Goal: Task Accomplishment & Management: Use online tool/utility

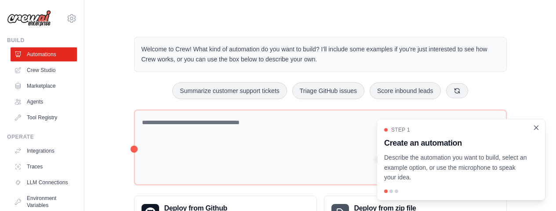
click at [537, 131] on icon "Close walkthrough" at bounding box center [536, 128] width 8 height 8
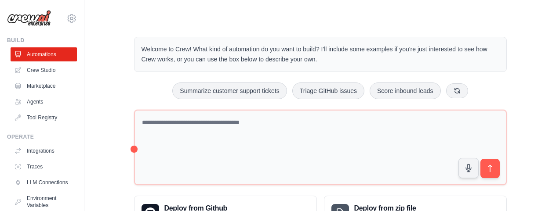
scroll to position [42, 0]
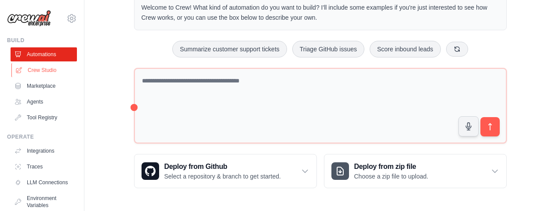
click at [42, 70] on link "Crew Studio" at bounding box center [44, 70] width 66 height 14
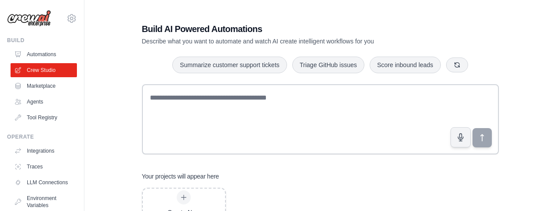
scroll to position [38, 0]
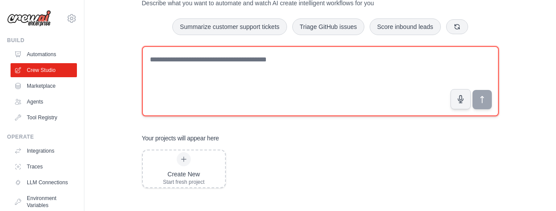
click at [185, 60] on textarea at bounding box center [320, 81] width 357 height 70
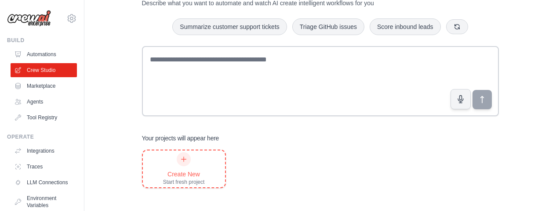
click at [185, 157] on icon at bounding box center [183, 159] width 7 height 7
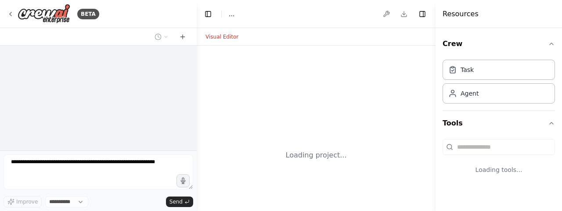
select select "****"
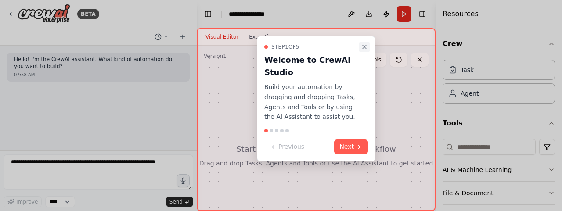
click at [366, 47] on icon "Close walkthrough" at bounding box center [364, 47] width 7 height 7
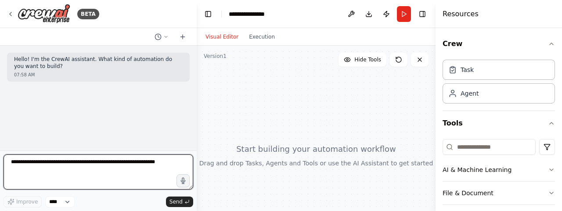
click at [60, 166] on textarea at bounding box center [99, 172] width 190 height 35
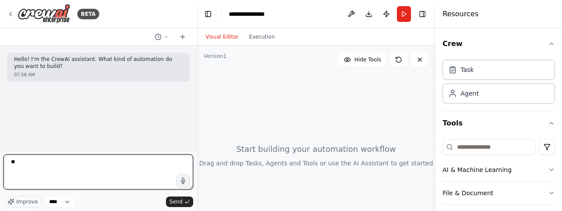
type textarea "*"
type textarea "**********"
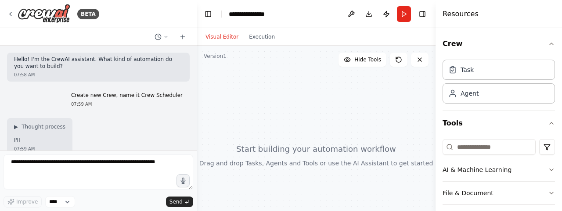
scroll to position [57, 0]
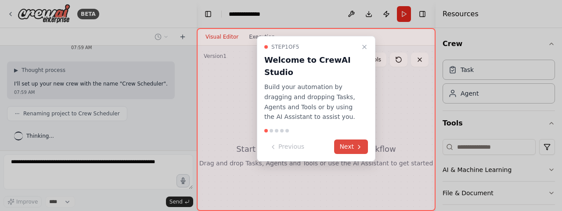
click at [356, 147] on icon at bounding box center [359, 147] width 7 height 7
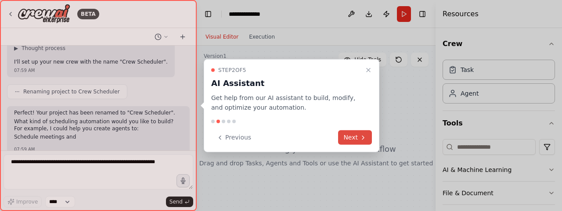
click at [355, 140] on button "Next" at bounding box center [355, 138] width 34 height 15
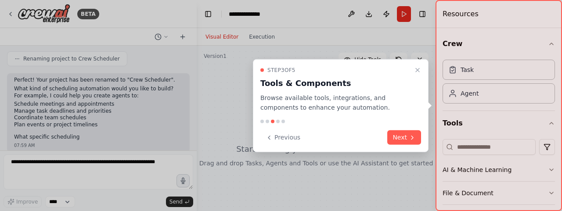
scroll to position [120, 0]
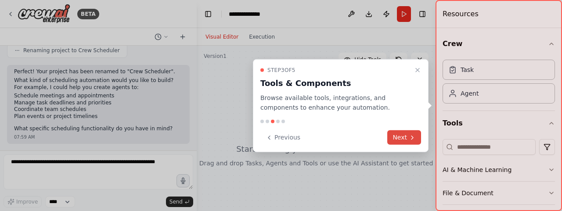
click at [396, 134] on button "Next" at bounding box center [405, 138] width 34 height 15
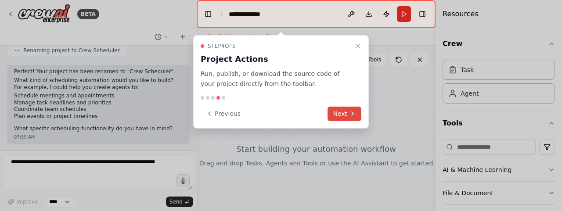
click at [331, 118] on button "Next" at bounding box center [345, 114] width 34 height 15
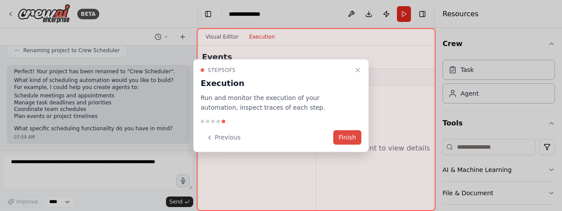
click at [351, 143] on button "Finish" at bounding box center [348, 138] width 28 height 15
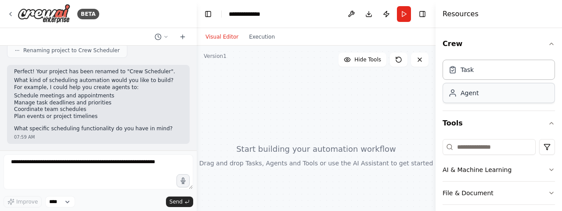
click at [485, 93] on div "Agent" at bounding box center [499, 93] width 112 height 20
click at [479, 92] on div "Agent" at bounding box center [499, 93] width 112 height 20
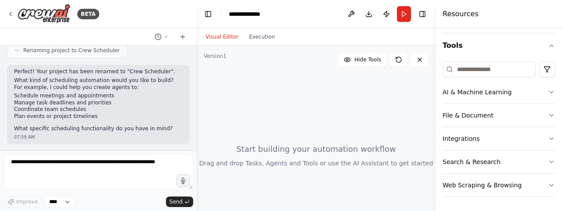
scroll to position [0, 0]
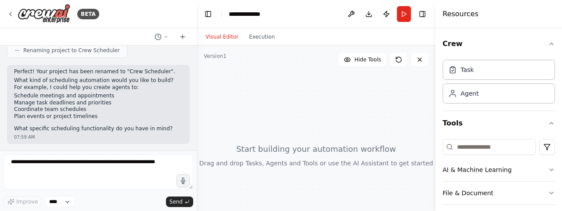
click at [79, 202] on div "Improve **** Send" at bounding box center [99, 201] width 190 height 11
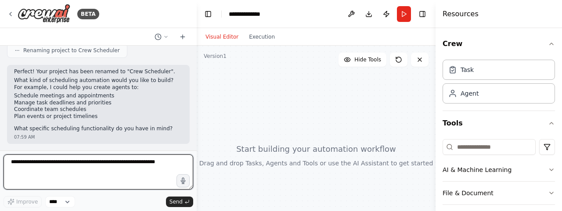
click at [76, 163] on textarea at bounding box center [99, 172] width 190 height 35
click at [70, 167] on textarea "**********" at bounding box center [99, 172] width 190 height 35
paste textarea "**********"
drag, startPoint x: 67, startPoint y: 178, endPoint x: 0, endPoint y: 177, distance: 66.8
click at [0, 177] on div "**********" at bounding box center [98, 105] width 197 height 211
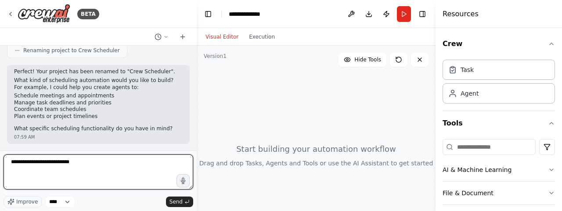
click at [103, 164] on textarea "**********" at bounding box center [99, 172] width 190 height 35
click at [77, 176] on textarea "**********" at bounding box center [99, 172] width 190 height 35
click at [31, 187] on textarea "**********" at bounding box center [99, 172] width 190 height 35
click at [53, 185] on textarea "**********" at bounding box center [99, 172] width 190 height 35
click at [134, 187] on textarea "**********" at bounding box center [99, 172] width 190 height 35
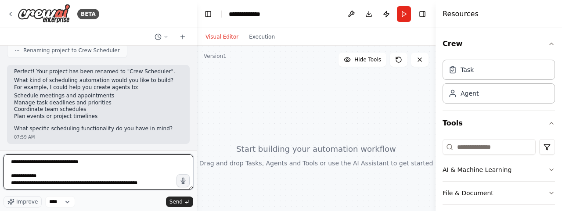
scroll to position [4, 0]
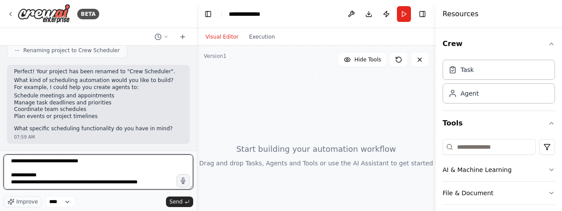
click at [127, 186] on textarea "**********" at bounding box center [99, 172] width 190 height 35
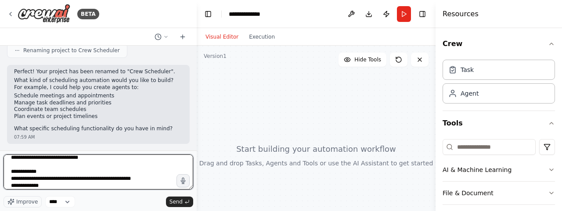
click at [108, 186] on textarea "**********" at bounding box center [99, 172] width 190 height 35
click at [152, 186] on textarea "**********" at bounding box center [99, 172] width 190 height 35
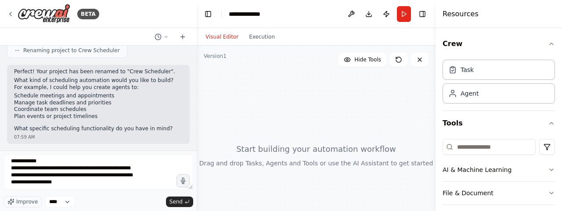
scroll to position [29, 0]
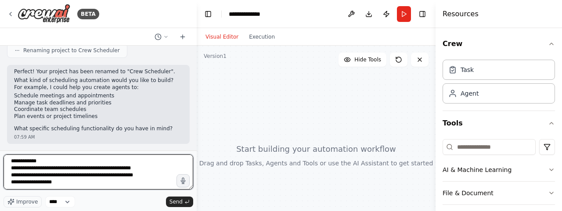
click at [113, 174] on textarea "**********" at bounding box center [99, 172] width 190 height 35
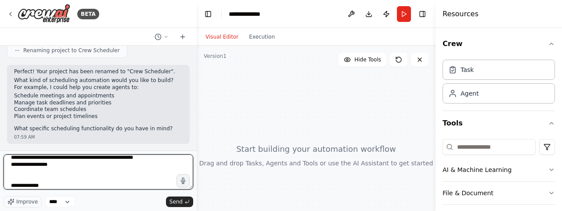
scroll to position [40, 0]
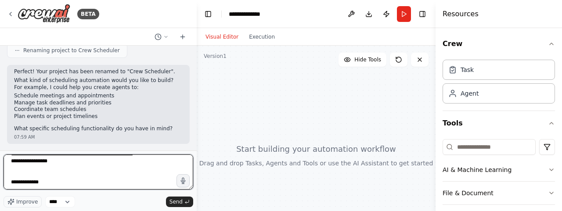
click at [80, 182] on textarea "**********" at bounding box center [99, 172] width 190 height 35
click at [99, 183] on textarea "**********" at bounding box center [99, 172] width 190 height 35
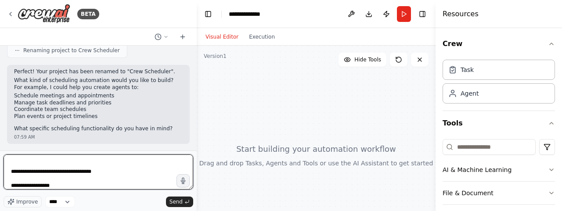
scroll to position [54, 0]
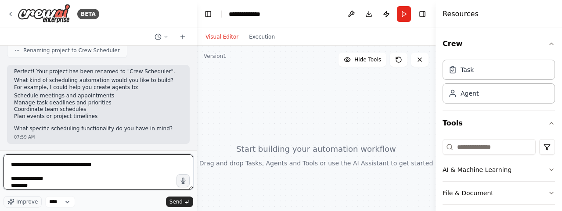
click at [73, 185] on textarea "**********" at bounding box center [99, 172] width 190 height 35
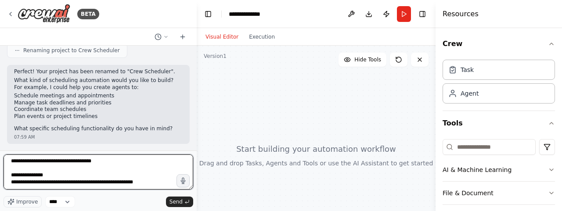
click at [132, 187] on textarea "**********" at bounding box center [99, 172] width 190 height 35
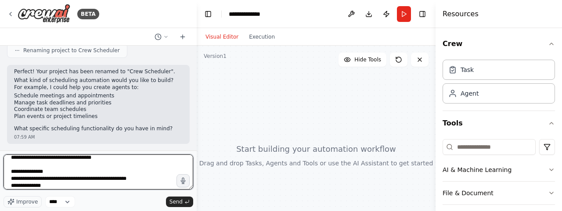
click at [132, 187] on textarea "**********" at bounding box center [99, 172] width 190 height 35
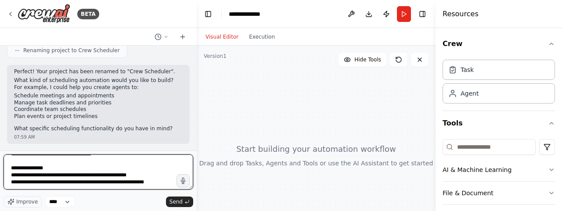
click at [132, 187] on textarea "**********" at bounding box center [99, 172] width 190 height 35
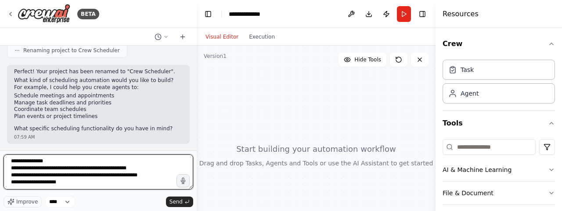
scroll to position [82, 0]
click at [138, 186] on textarea "**********" at bounding box center [99, 172] width 190 height 35
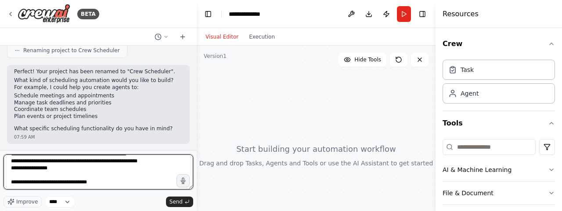
scroll to position [96, 0]
click at [105, 181] on textarea "**********" at bounding box center [99, 172] width 190 height 35
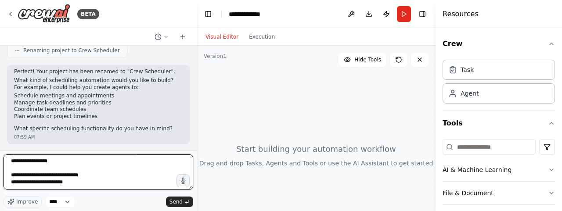
click at [105, 181] on textarea "**********" at bounding box center [99, 172] width 190 height 35
click at [96, 188] on textarea "**********" at bounding box center [99, 172] width 190 height 35
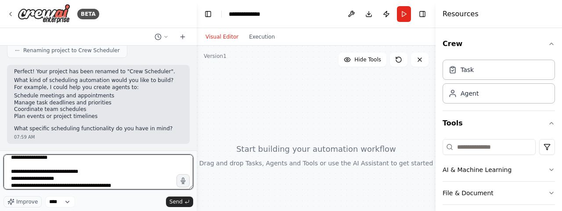
scroll to position [103, 0]
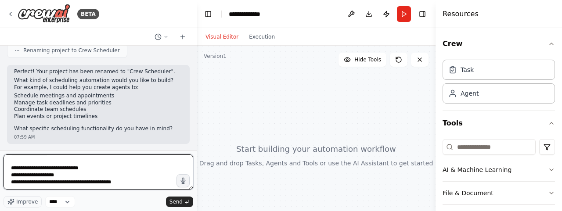
click at [96, 188] on textarea "**********" at bounding box center [99, 172] width 190 height 35
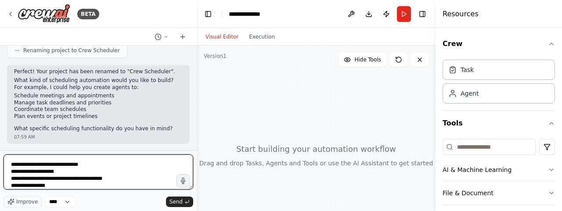
click at [96, 188] on textarea "**********" at bounding box center [99, 172] width 190 height 35
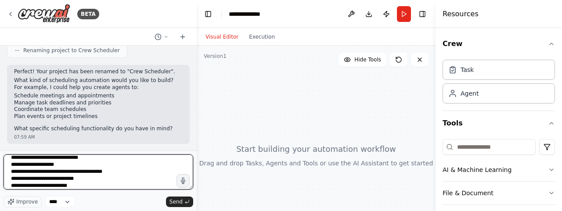
click at [33, 185] on textarea "**********" at bounding box center [99, 172] width 190 height 35
click at [119, 188] on textarea "**********" at bounding box center [99, 172] width 190 height 35
type textarea "**********"
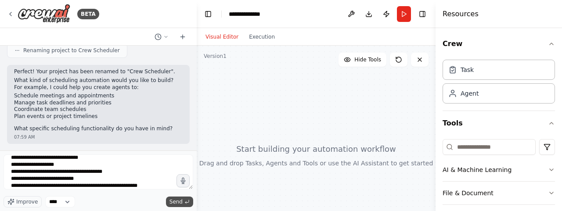
click at [179, 200] on span "Send" at bounding box center [176, 202] width 13 height 7
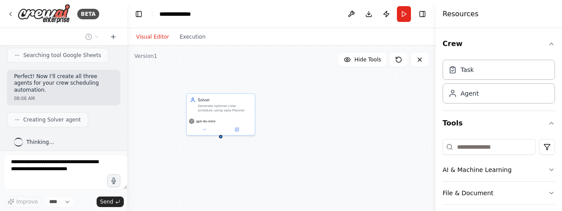
scroll to position [524, 0]
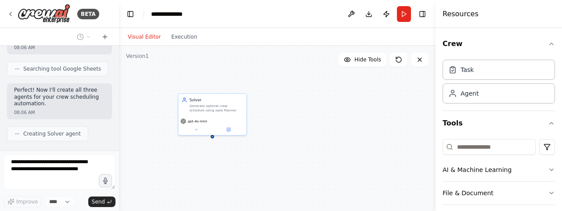
drag, startPoint x: 195, startPoint y: 86, endPoint x: 119, endPoint y: 84, distance: 76.0
click at [119, 84] on div "BETA Hello! I'm the CrewAI assistant. What kind of automation do you want to bu…" at bounding box center [281, 105] width 562 height 211
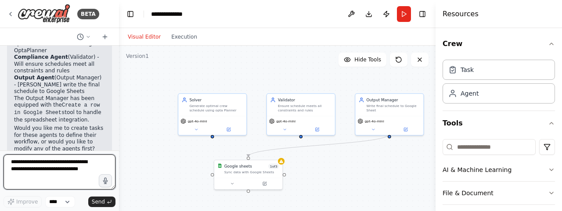
scroll to position [729, 0]
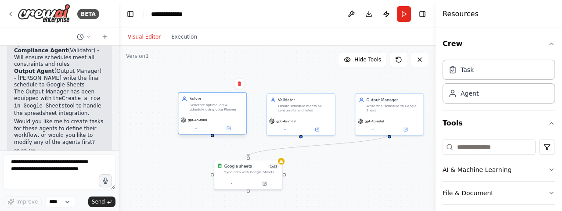
drag, startPoint x: 214, startPoint y: 109, endPoint x: 202, endPoint y: 104, distance: 13.2
click at [202, 104] on div "Generate optimal crew schedule using opta Planner" at bounding box center [216, 107] width 54 height 9
click at [214, 109] on div "Generate optimal crew schedule using opta Planner" at bounding box center [216, 107] width 54 height 9
click at [229, 128] on icon at bounding box center [229, 128] width 3 height 3
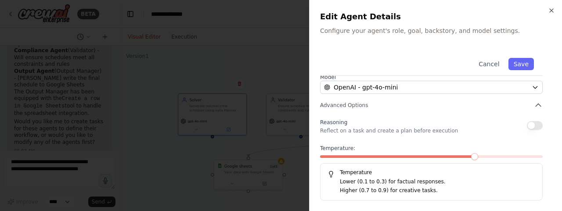
scroll to position [0, 0]
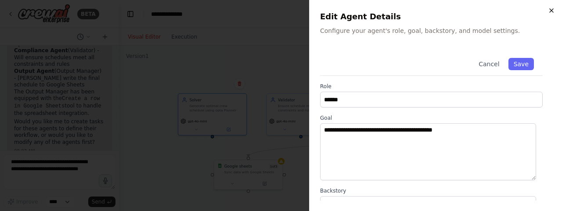
click at [552, 11] on icon "button" at bounding box center [551, 10] width 7 height 7
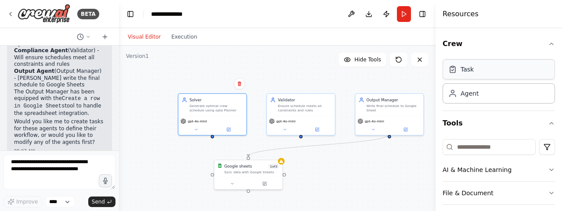
click at [473, 67] on div "Task" at bounding box center [467, 69] width 13 height 9
click at [466, 73] on div "Task" at bounding box center [467, 69] width 13 height 9
drag, startPoint x: 198, startPoint y: 114, endPoint x: 156, endPoint y: 97, distance: 45.5
click at [156, 97] on div ".deletable-edge-delete-btn { width: 20px; height: 20px; border: 0px solid #ffff…" at bounding box center [277, 156] width 317 height 220
click at [196, 127] on icon at bounding box center [196, 129] width 4 height 4
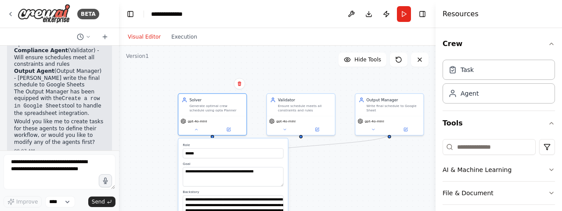
click at [149, 130] on div ".deletable-edge-delete-btn { width: 20px; height: 20px; border: 0px solid #ffff…" at bounding box center [277, 156] width 317 height 220
click at [143, 138] on div ".deletable-edge-delete-btn { width: 20px; height: 20px; border: 0px solid #ffff…" at bounding box center [277, 156] width 317 height 220
click at [266, 75] on div ".deletable-edge-delete-btn { width: 20px; height: 20px; border: 0px solid #ffff…" at bounding box center [277, 156] width 317 height 220
click at [195, 128] on icon at bounding box center [196, 129] width 4 height 4
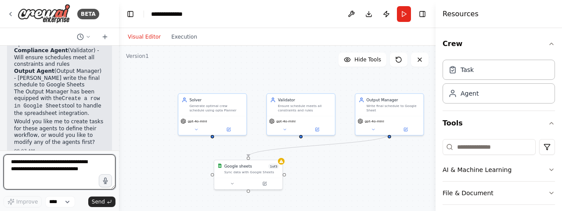
click at [50, 164] on textarea at bounding box center [60, 172] width 112 height 35
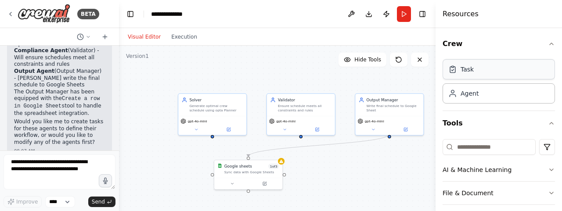
click at [468, 68] on div "Task" at bounding box center [467, 69] width 13 height 9
drag, startPoint x: 468, startPoint y: 68, endPoint x: 491, endPoint y: 62, distance: 23.4
click at [491, 62] on div "Task" at bounding box center [499, 69] width 112 height 20
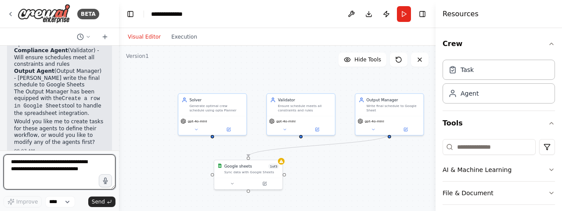
click at [57, 166] on textarea at bounding box center [60, 172] width 112 height 35
click at [48, 167] on textarea at bounding box center [60, 172] width 112 height 35
type textarea "**********"
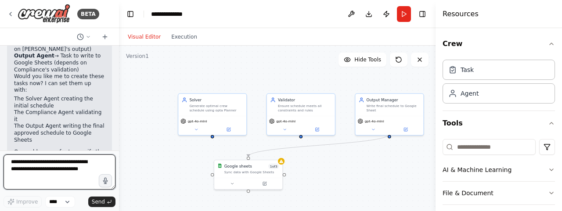
scroll to position [1066, 0]
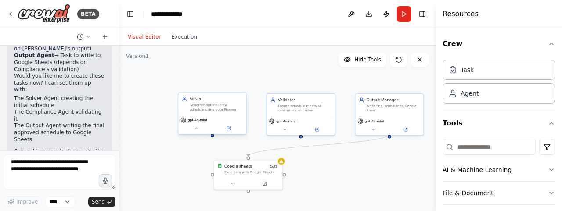
click at [234, 114] on div "Solver Generate optimal crew schedule using opta Planner" at bounding box center [212, 104] width 68 height 22
click at [206, 106] on div "Generate optimal crew schedule using opta Planner" at bounding box center [216, 107] width 54 height 9
click at [469, 76] on div "Task" at bounding box center [499, 69] width 112 height 20
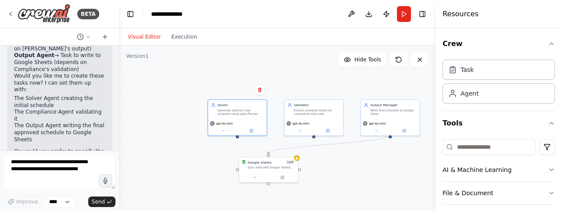
drag, startPoint x: 379, startPoint y: 172, endPoint x: 351, endPoint y: 169, distance: 28.3
click at [351, 169] on div ".deletable-edge-delete-btn { width: 20px; height: 20px; border: 0px solid #ffff…" at bounding box center [277, 156] width 317 height 220
click at [422, 14] on button "Toggle Right Sidebar" at bounding box center [423, 14] width 12 height 12
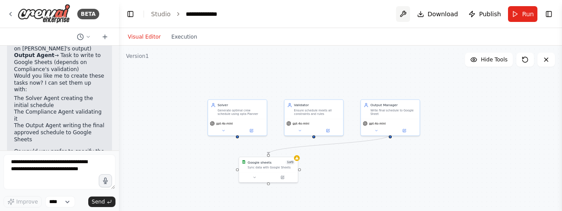
click at [406, 15] on button at bounding box center [403, 14] width 14 height 16
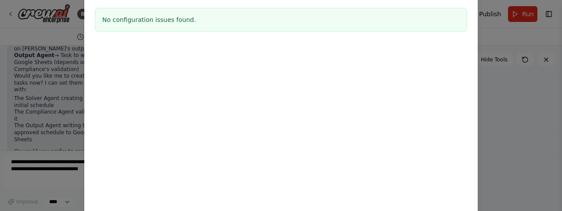
click at [515, 103] on div "Environment configuration Your project might require some environment variables…" at bounding box center [281, 105] width 562 height 211
drag, startPoint x: 515, startPoint y: 103, endPoint x: 448, endPoint y: -38, distance: 156.3
click at [448, 0] on html "BETA Hello! I'm the CrewAI assistant. What kind of automation do you want to bu…" at bounding box center [281, 105] width 562 height 211
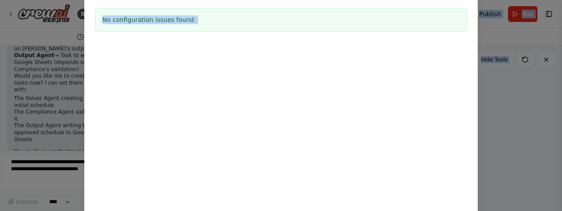
drag, startPoint x: 392, startPoint y: 82, endPoint x: 270, endPoint y: 16, distance: 139.0
click at [270, 16] on h3 "No configuration issues found." at bounding box center [281, 19] width 358 height 9
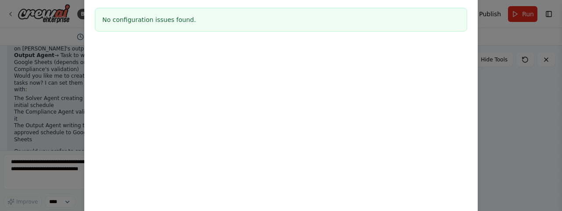
click at [239, 22] on h3 "No configuration issues found." at bounding box center [281, 19] width 358 height 9
drag, startPoint x: 194, startPoint y: 17, endPoint x: 146, endPoint y: 15, distance: 47.9
click at [146, 15] on h3 "No configuration issues found." at bounding box center [281, 19] width 358 height 9
drag, startPoint x: 458, startPoint y: 87, endPoint x: 529, endPoint y: 83, distance: 70.9
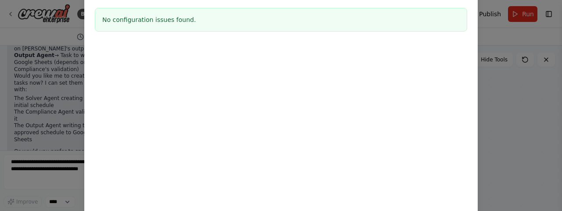
click at [529, 83] on div "Environment configuration Your project might require some environment variables…" at bounding box center [281, 105] width 562 height 211
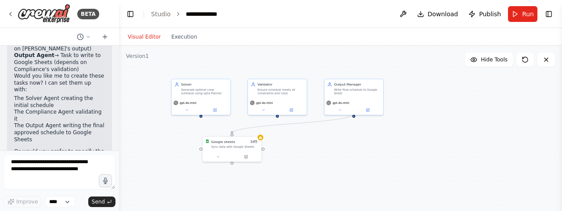
drag, startPoint x: 402, startPoint y: 173, endPoint x: 365, endPoint y: 152, distance: 42.9
click at [365, 152] on div ".deletable-edge-delete-btn { width: 20px; height: 20px; border: 0px solid #ffff…" at bounding box center [340, 156] width 443 height 220
drag, startPoint x: 232, startPoint y: 152, endPoint x: 390, endPoint y: 154, distance: 158.2
click at [390, 154] on div at bounding box center [381, 156] width 59 height 10
drag, startPoint x: 200, startPoint y: 116, endPoint x: 197, endPoint y: 158, distance: 42.7
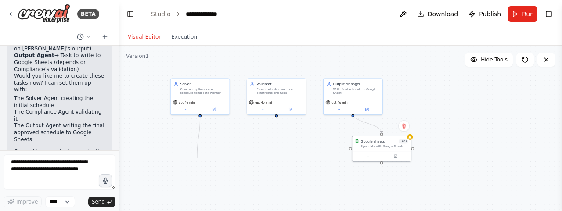
click at [197, 158] on div ".deletable-edge-delete-btn { width: 20px; height: 20px; border: 0px solid #ffff…" at bounding box center [340, 156] width 443 height 220
click at [218, 94] on div "Generate optimal crew schedule using opta Planner" at bounding box center [203, 90] width 47 height 7
drag, startPoint x: 210, startPoint y: 91, endPoint x: 197, endPoint y: 88, distance: 13.6
click at [197, 88] on div "Generate optimal crew schedule using opta Planner" at bounding box center [203, 90] width 47 height 7
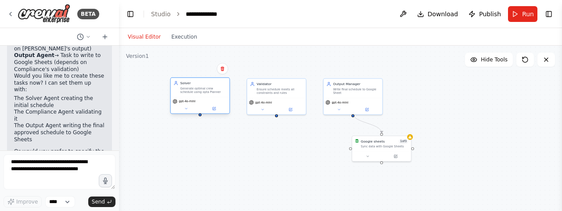
click at [197, 88] on div "Generate optimal crew schedule using opta Planner" at bounding box center [203, 90] width 47 height 7
click at [548, 13] on button "Toggle Right Sidebar" at bounding box center [549, 14] width 12 height 12
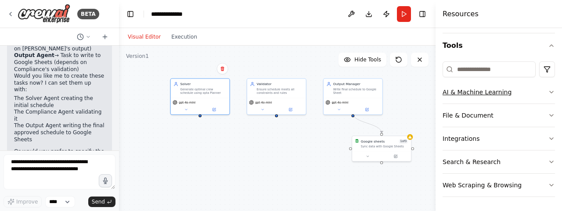
scroll to position [0, 0]
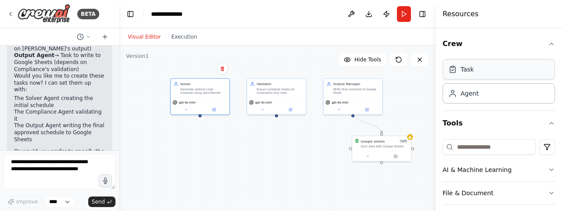
click at [455, 70] on icon at bounding box center [453, 69] width 9 height 9
drag, startPoint x: 209, startPoint y: 153, endPoint x: 200, endPoint y: 116, distance: 37.4
click at [200, 116] on div "Solver Generate optimal crew schedule using opta Planner gpt-4o-mini Validator …" at bounding box center [232, 114] width 172 height 120
click at [229, 176] on button at bounding box center [229, 174] width 16 height 6
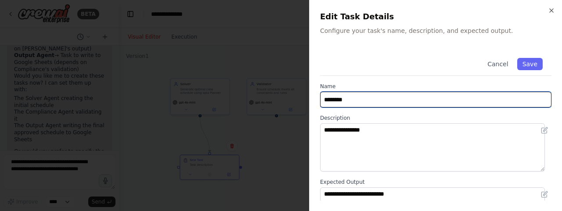
click at [387, 98] on input "********" at bounding box center [436, 100] width 232 height 16
type input "**********"
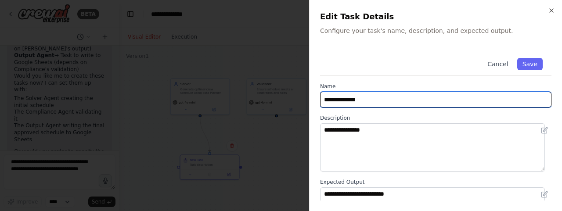
click at [395, 101] on input "**********" at bounding box center [436, 100] width 232 height 16
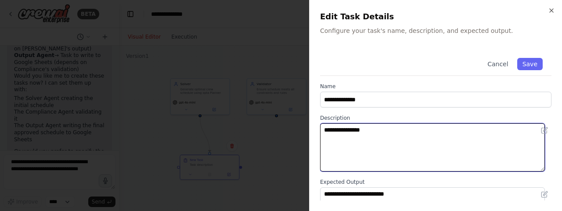
click at [345, 132] on textarea "**********" at bounding box center [432, 147] width 225 height 48
type textarea "**********"
click at [416, 142] on textarea "**********" at bounding box center [432, 147] width 225 height 48
click at [417, 127] on textarea "**********" at bounding box center [432, 147] width 225 height 48
click at [504, 134] on textarea "**********" at bounding box center [432, 147] width 225 height 48
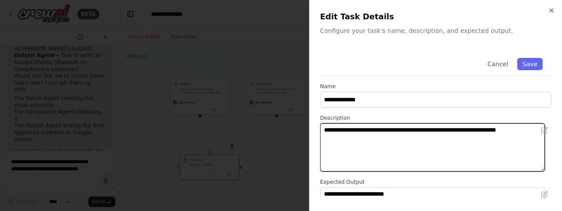
type textarea "**********"
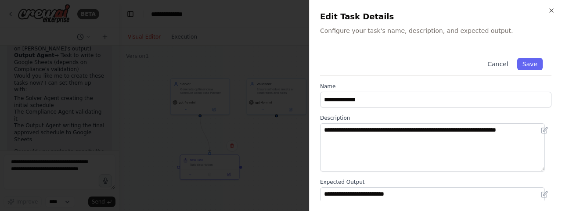
scroll to position [51, 0]
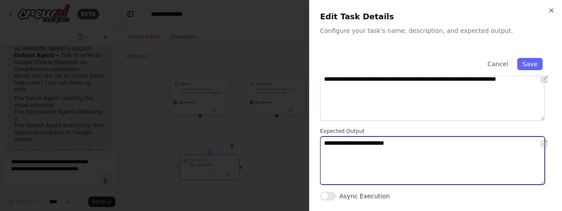
click at [389, 150] on textarea "**********" at bounding box center [432, 161] width 225 height 48
drag, startPoint x: 410, startPoint y: 145, endPoint x: 282, endPoint y: 148, distance: 128.3
click at [282, 148] on body "BETA Hello! I'm the CrewAI assistant. What kind of automation do you want to bu…" at bounding box center [281, 105] width 562 height 211
click at [357, 149] on textarea at bounding box center [432, 161] width 225 height 48
type textarea "**********"
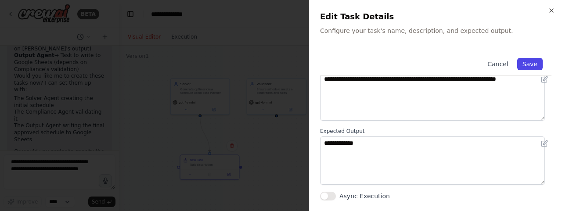
click at [527, 65] on button "Save" at bounding box center [530, 64] width 25 height 12
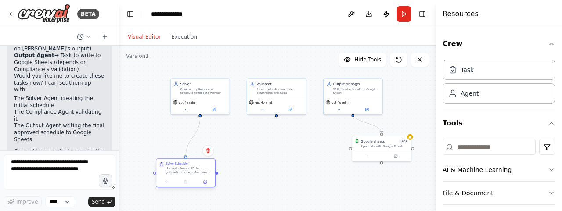
drag, startPoint x: 222, startPoint y: 174, endPoint x: 198, endPoint y: 177, distance: 24.7
click at [198, 177] on div "Solve Schedule Use optaplanner API to generate crew schedule based on input fro…" at bounding box center [186, 173] width 60 height 29
drag, startPoint x: 317, startPoint y: 182, endPoint x: 284, endPoint y: 174, distance: 33.8
click at [284, 174] on div "New Task Task description" at bounding box center [281, 171] width 59 height 15
drag, startPoint x: 277, startPoint y: 114, endPoint x: 282, endPoint y: 164, distance: 50.8
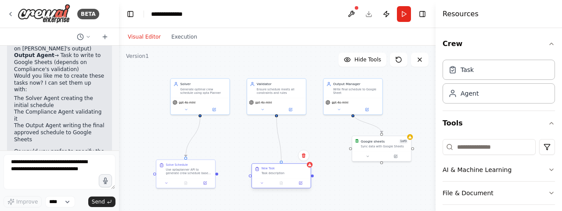
click at [282, 164] on div "Solver Generate optimal crew schedule using opta Planner gpt-4o-mini Validator …" at bounding box center [232, 114] width 172 height 120
click at [301, 183] on icon at bounding box center [301, 183] width 2 height 2
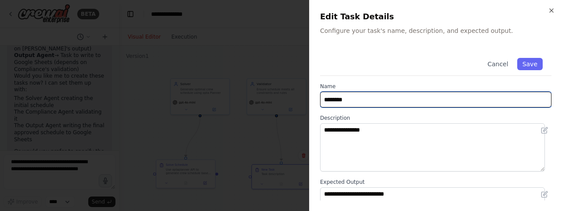
click at [382, 97] on input "********" at bounding box center [436, 100] width 232 height 16
type input "**********"
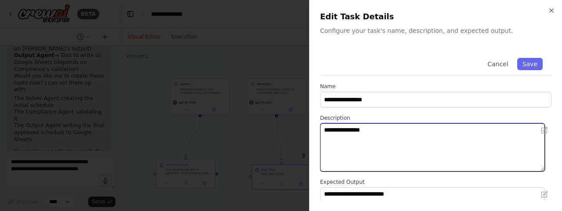
click at [386, 135] on textarea "**********" at bounding box center [432, 147] width 225 height 48
type textarea "*"
click at [386, 135] on textarea at bounding box center [432, 147] width 225 height 48
click at [353, 139] on textarea at bounding box center [432, 147] width 225 height 48
click at [392, 127] on textarea "**********" at bounding box center [432, 147] width 225 height 48
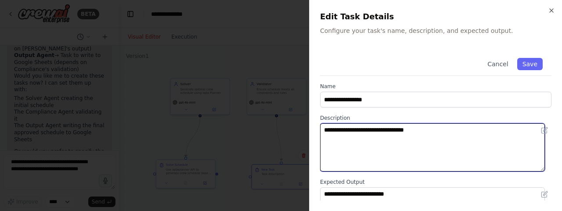
click at [435, 134] on textarea "**********" at bounding box center [432, 147] width 225 height 48
click at [411, 130] on textarea "**********" at bounding box center [432, 147] width 225 height 48
click at [438, 148] on textarea "**********" at bounding box center [432, 147] width 225 height 48
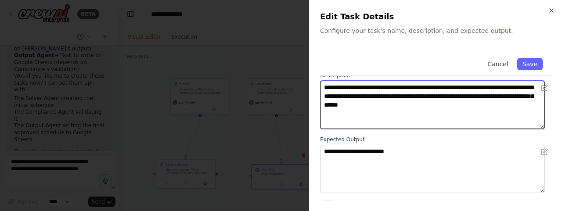
scroll to position [43, 0]
type textarea "**********"
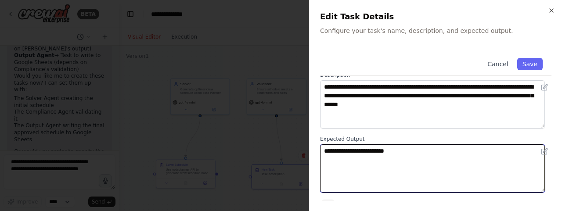
click at [374, 151] on textarea "**********" at bounding box center [432, 169] width 225 height 48
drag, startPoint x: 423, startPoint y: 146, endPoint x: 305, endPoint y: 155, distance: 118.5
click at [305, 155] on body "BETA Hello! I'm the CrewAI assistant. What kind of automation do you want to bu…" at bounding box center [281, 105] width 562 height 211
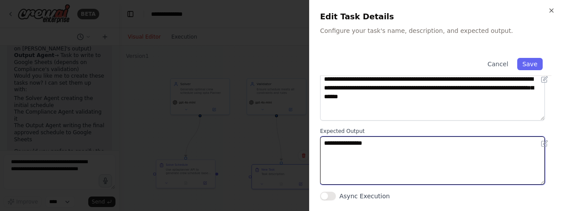
type textarea "**********"
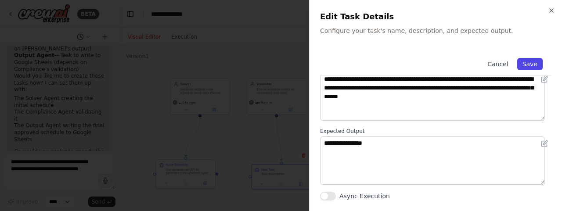
click at [525, 64] on button "Save" at bounding box center [530, 64] width 25 height 12
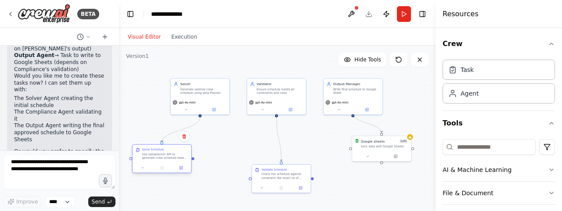
drag, startPoint x: 199, startPoint y: 174, endPoint x: 174, endPoint y: 157, distance: 30.0
click at [174, 157] on div "Use optaplanner API to generate crew schedule based on input from Google Sheet" at bounding box center [165, 155] width 47 height 7
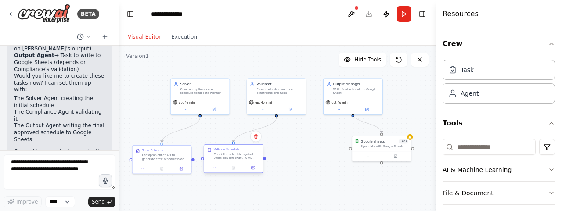
drag, startPoint x: 305, startPoint y: 170, endPoint x: 254, endPoint y: 152, distance: 53.9
click at [254, 152] on div "Validate Schedule Check the schedule against constraint like exact no of people…" at bounding box center [237, 154] width 47 height 12
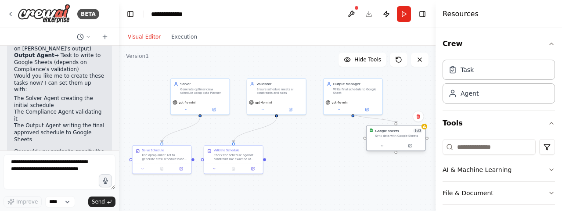
drag, startPoint x: 388, startPoint y: 149, endPoint x: 411, endPoint y: 138, distance: 25.9
click at [411, 138] on div "Google sheets 1 of 3 Sync data with Google Sheets" at bounding box center [396, 133] width 59 height 15
drag, startPoint x: 377, startPoint y: 162, endPoint x: 320, endPoint y: 162, distance: 57.1
click at [320, 162] on div "New Task Task description" at bounding box center [319, 157] width 59 height 15
drag, startPoint x: 353, startPoint y: 112, endPoint x: 319, endPoint y: 151, distance: 51.4
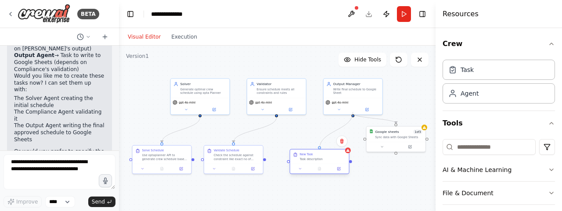
click at [319, 151] on div "Solver Generate optimal crew schedule using opta Planner gpt-4o-mini Validator …" at bounding box center [232, 114] width 172 height 120
click at [386, 170] on div ".deletable-edge-delete-btn { width: 20px; height: 20px; border: 0px solid #ffff…" at bounding box center [277, 156] width 317 height 220
click at [339, 168] on icon at bounding box center [338, 168] width 3 height 3
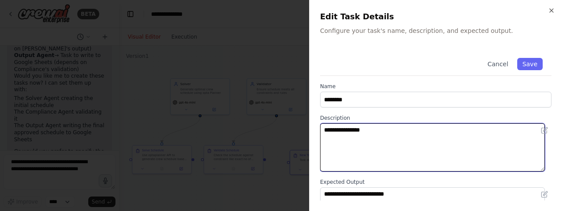
click at [392, 139] on textarea "**********" at bounding box center [432, 147] width 225 height 48
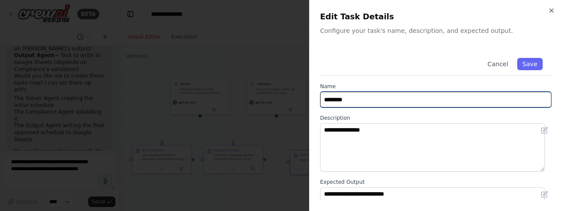
click at [399, 100] on input "********" at bounding box center [436, 100] width 232 height 16
drag, startPoint x: 399, startPoint y: 100, endPoint x: 308, endPoint y: 101, distance: 91.4
click at [308, 101] on body "BETA Hello! I'm the CrewAI assistant. What kind of automation do you want to bu…" at bounding box center [281, 105] width 562 height 211
click at [349, 100] on input "text" at bounding box center [436, 100] width 232 height 16
type input "**********"
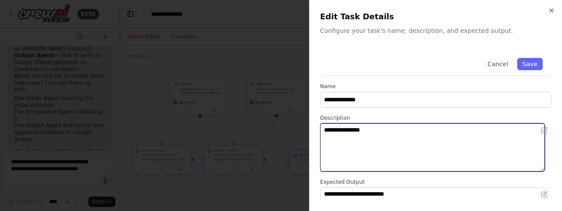
drag, startPoint x: 372, startPoint y: 132, endPoint x: 330, endPoint y: 129, distance: 41.9
click at [330, 129] on textarea "**********" at bounding box center [432, 147] width 225 height 48
type textarea "*"
click at [367, 127] on textarea at bounding box center [432, 147] width 225 height 48
type textarea "**********"
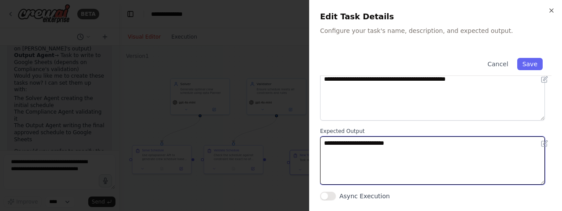
drag, startPoint x: 411, startPoint y: 141, endPoint x: 322, endPoint y: 142, distance: 89.6
click at [322, 142] on textarea "**********" at bounding box center [432, 161] width 225 height 48
click at [360, 151] on textarea "*******" at bounding box center [432, 161] width 225 height 48
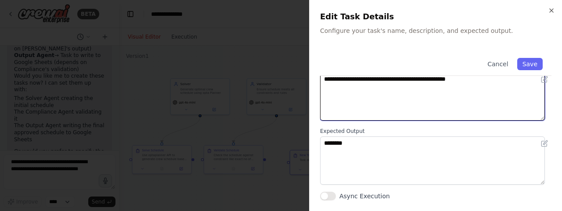
click at [367, 102] on textarea "**********" at bounding box center [432, 97] width 225 height 48
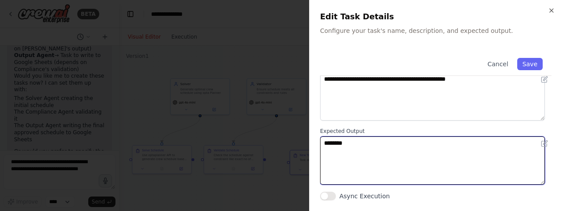
click at [377, 149] on textarea "*******" at bounding box center [432, 161] width 225 height 48
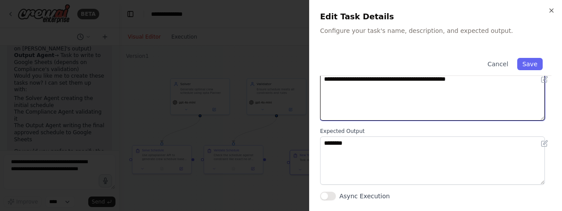
click at [387, 94] on textarea "**********" at bounding box center [432, 97] width 225 height 48
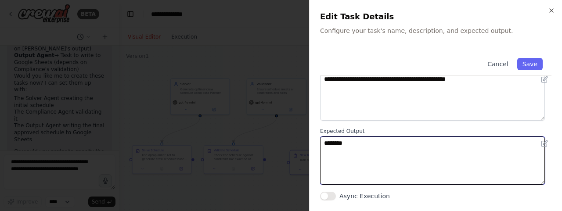
click at [373, 155] on textarea "*******" at bounding box center [432, 161] width 225 height 48
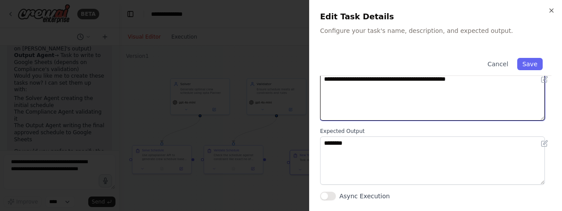
click at [380, 116] on textarea "**********" at bounding box center [432, 97] width 225 height 48
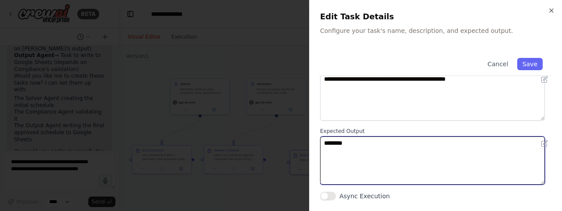
click at [382, 146] on textarea "*******" at bounding box center [432, 161] width 225 height 48
click at [376, 146] on textarea "*******" at bounding box center [432, 161] width 225 height 48
type textarea "**********"
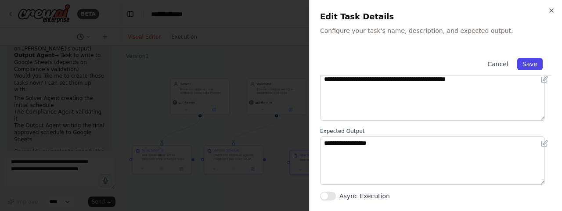
click at [521, 64] on button "Save" at bounding box center [530, 64] width 25 height 12
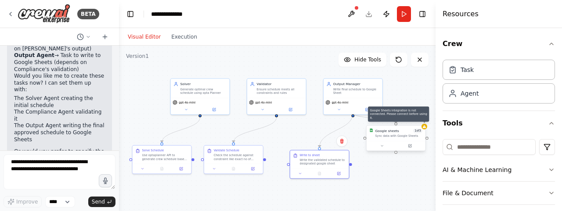
click at [425, 128] on icon at bounding box center [424, 126] width 3 height 3
click at [400, 138] on div "Sync data with Google Sheets" at bounding box center [398, 136] width 47 height 4
click at [392, 134] on div "Sync data with Google Sheets" at bounding box center [398, 136] width 47 height 4
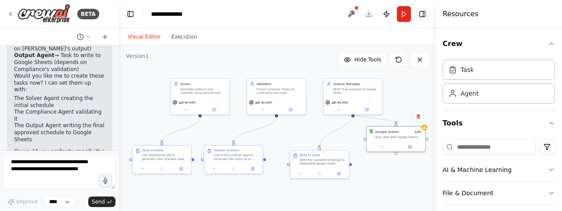
click at [420, 12] on button "Toggle Right Sidebar" at bounding box center [423, 14] width 12 height 12
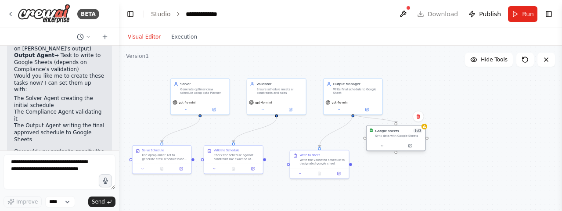
click at [400, 135] on div "Sync data with Google Sheets" at bounding box center [398, 136] width 47 height 4
click at [409, 149] on button at bounding box center [410, 146] width 27 height 6
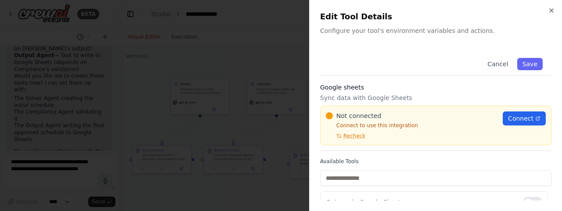
scroll to position [14, 0]
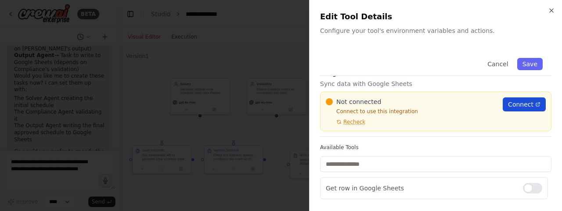
click at [514, 102] on span "Connect" at bounding box center [520, 104] width 25 height 9
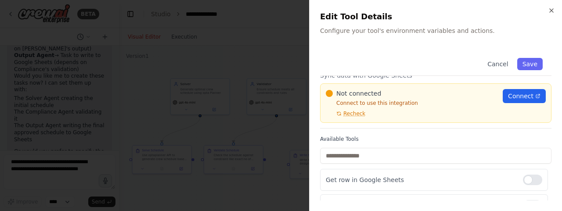
scroll to position [0, 0]
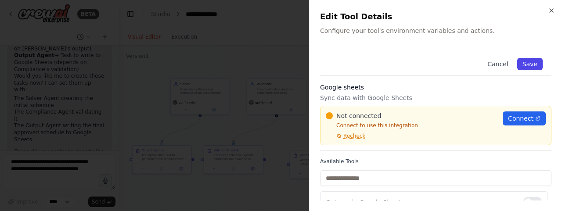
click at [523, 61] on button "Save" at bounding box center [530, 64] width 25 height 12
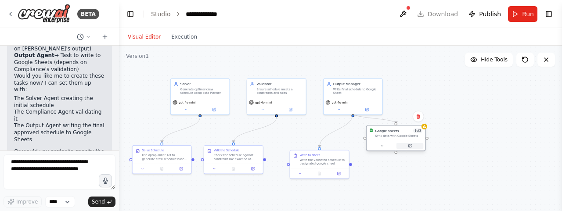
click at [411, 148] on icon at bounding box center [410, 146] width 3 height 3
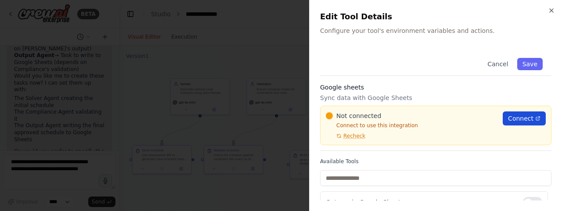
click at [513, 118] on span "Connect" at bounding box center [520, 118] width 25 height 9
click at [351, 135] on span "Recheck" at bounding box center [355, 136] width 22 height 7
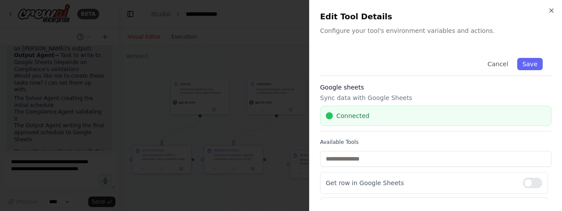
scroll to position [44, 0]
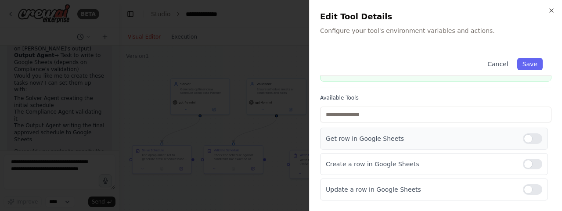
click at [529, 141] on div at bounding box center [532, 139] width 19 height 11
click at [527, 191] on div at bounding box center [532, 190] width 19 height 11
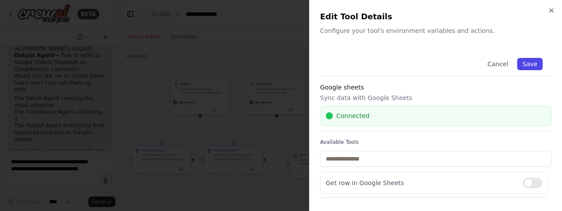
click at [524, 62] on button "Save" at bounding box center [530, 64] width 25 height 12
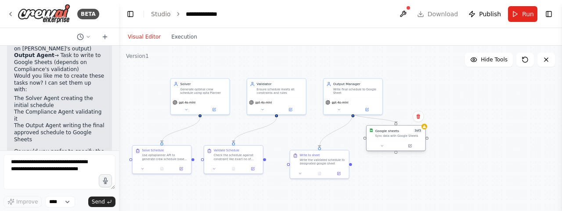
click at [417, 136] on div "Sync data with Google Sheets" at bounding box center [398, 136] width 47 height 4
click at [411, 144] on icon at bounding box center [410, 146] width 4 height 4
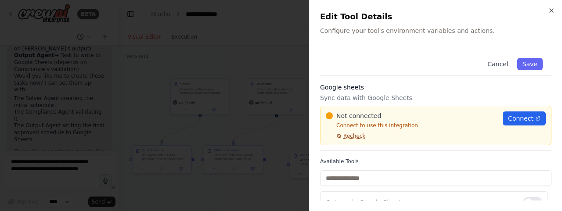
click at [351, 136] on span "Recheck" at bounding box center [355, 136] width 22 height 7
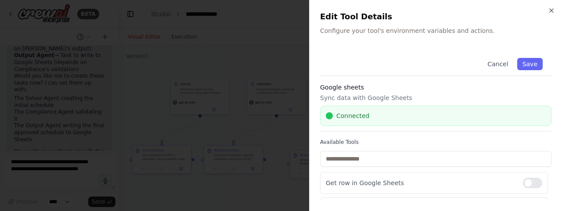
scroll to position [44, 0]
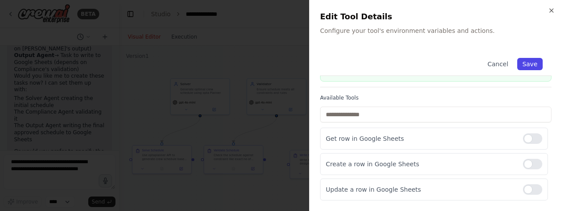
click at [531, 62] on button "Save" at bounding box center [530, 64] width 25 height 12
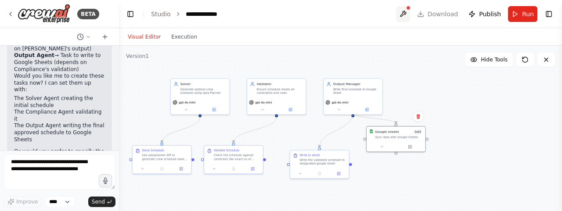
click at [408, 14] on button at bounding box center [403, 14] width 14 height 16
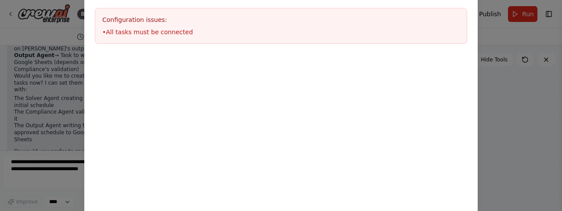
click at [518, 98] on div "Environment configuration Your project might require some environment variables…" at bounding box center [281, 105] width 562 height 211
click at [513, 87] on div "Environment configuration Your project might require some environment variables…" at bounding box center [281, 105] width 562 height 211
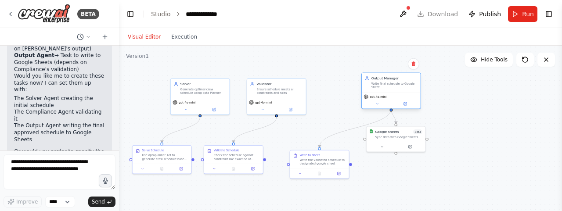
drag, startPoint x: 376, startPoint y: 94, endPoint x: 418, endPoint y: 89, distance: 42.9
click at [418, 92] on div "gpt-4o-mini" at bounding box center [391, 100] width 59 height 17
drag, startPoint x: 414, startPoint y: 147, endPoint x: 488, endPoint y: 150, distance: 74.3
click at [488, 150] on div ".deletable-edge-delete-btn { width: 20px; height: 20px; border: 0px solid #ffff…" at bounding box center [340, 156] width 443 height 220
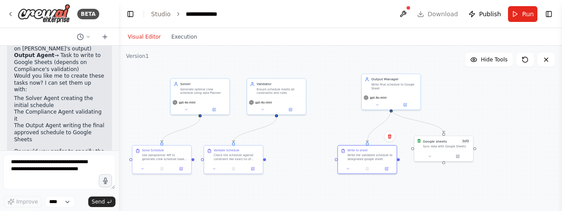
drag, startPoint x: 345, startPoint y: 171, endPoint x: 398, endPoint y: 165, distance: 53.0
click at [398, 165] on div ".deletable-edge-delete-btn { width: 20px; height: 20px; border: 0px solid #ffff…" at bounding box center [340, 156] width 443 height 220
drag, startPoint x: 303, startPoint y: 93, endPoint x: 321, endPoint y: 90, distance: 18.4
click at [321, 90] on div "Validator Ensure schedule meets all constraints and rules" at bounding box center [295, 82] width 59 height 19
drag, startPoint x: 325, startPoint y: 88, endPoint x: 320, endPoint y: 88, distance: 4.8
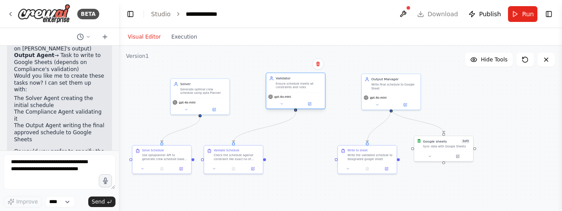
click at [320, 88] on div "Ensure schedule meets all constraints and rules" at bounding box center [299, 85] width 47 height 7
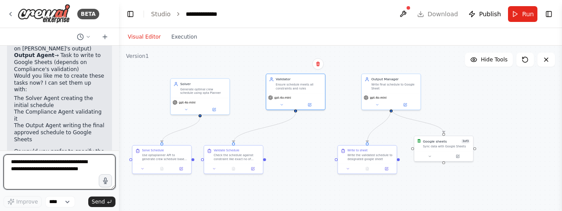
click at [39, 172] on textarea at bounding box center [60, 172] width 112 height 35
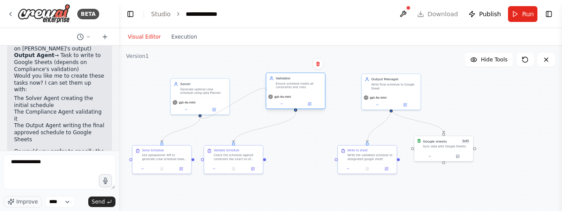
drag, startPoint x: 200, startPoint y: 116, endPoint x: 267, endPoint y: 91, distance: 71.6
click at [267, 91] on div "Solver Generate optimal crew schedule using opta Planner gpt-4o-mini Validator …" at bounding box center [266, 114] width 241 height 120
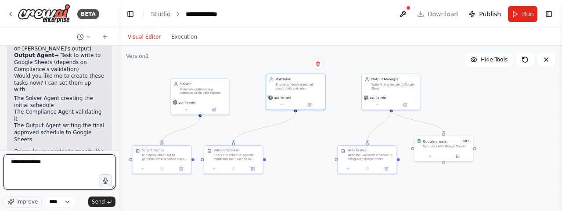
click at [66, 166] on textarea "**********" at bounding box center [60, 172] width 112 height 35
type textarea "**********"
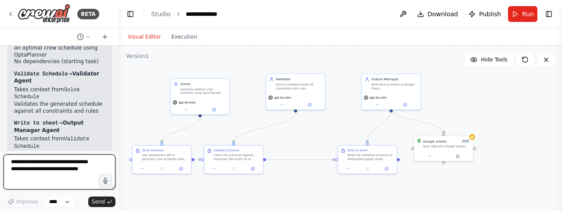
scroll to position [1732, 0]
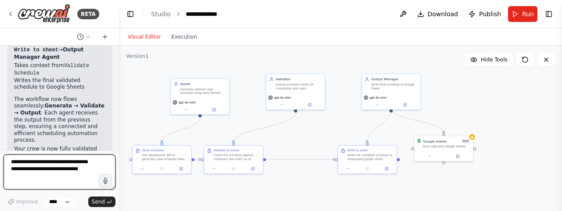
click at [59, 162] on textarea at bounding box center [60, 172] width 112 height 35
type textarea "**********"
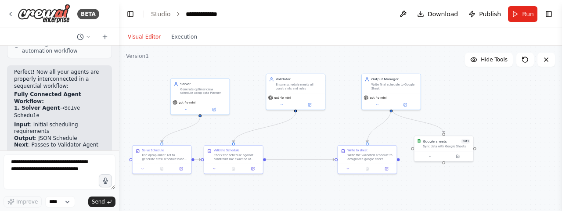
scroll to position [2083, 0]
drag, startPoint x: 241, startPoint y: 158, endPoint x: 278, endPoint y: 157, distance: 36.5
click at [278, 157] on div "Check the schedule against constraint like exact no of people per shift, no of …" at bounding box center [270, 155] width 47 height 7
click at [547, 17] on button "Toggle Right Sidebar" at bounding box center [549, 14] width 12 height 12
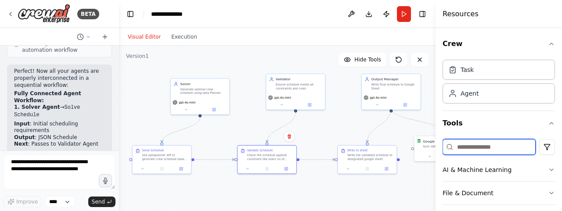
click at [472, 148] on input at bounding box center [489, 147] width 93 height 16
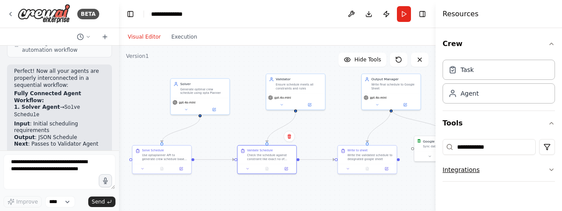
click at [530, 172] on button "Integrations" at bounding box center [499, 170] width 112 height 23
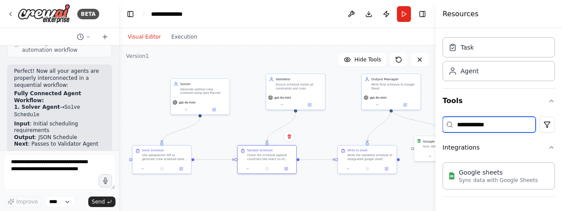
click at [507, 124] on input "**********" at bounding box center [489, 125] width 93 height 16
drag, startPoint x: 495, startPoint y: 123, endPoint x: 412, endPoint y: 125, distance: 83.1
click at [412, 125] on div "BETA Hello! I'm the CrewAI assistant. What kind of automation do you want to bu…" at bounding box center [281, 105] width 562 height 211
paste input "**********"
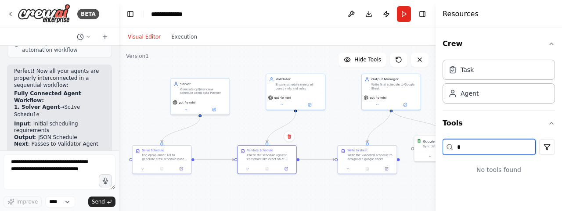
scroll to position [0, 0]
click at [498, 148] on input "**********" at bounding box center [489, 147] width 93 height 16
click at [505, 149] on input "**********" at bounding box center [489, 147] width 93 height 16
type input "**********"
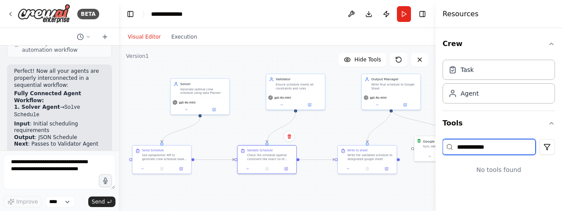
click at [491, 144] on input "**********" at bounding box center [489, 147] width 93 height 16
click at [501, 146] on input "**********" at bounding box center [489, 147] width 93 height 16
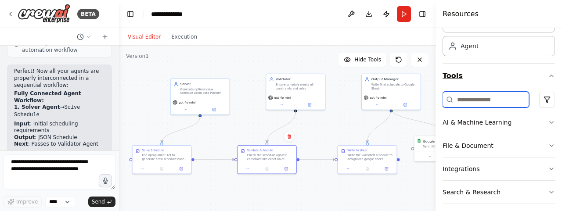
scroll to position [78, 0]
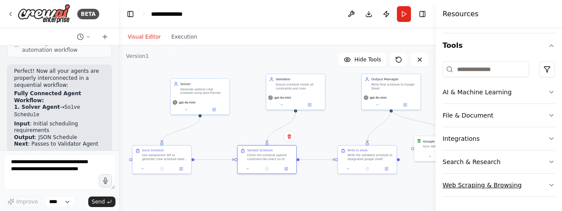
click at [550, 186] on icon "button" at bounding box center [552, 186] width 4 height 2
click at [550, 163] on icon "button" at bounding box center [552, 162] width 4 height 2
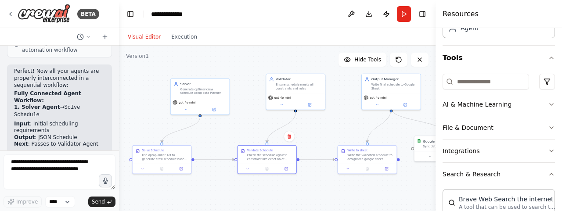
scroll to position [0, 0]
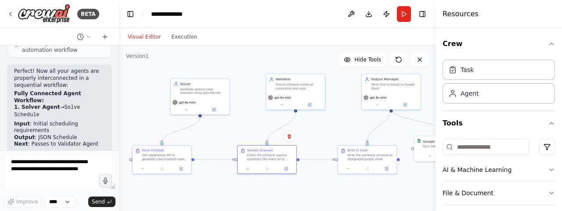
click at [298, 17] on header "**********" at bounding box center [277, 14] width 317 height 28
click at [289, 13] on header "**********" at bounding box center [277, 14] width 317 height 28
click at [321, 10] on header "**********" at bounding box center [277, 14] width 317 height 28
click at [11, 13] on icon at bounding box center [10, 14] width 7 height 7
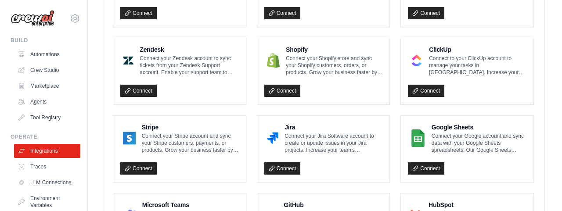
scroll to position [385, 0]
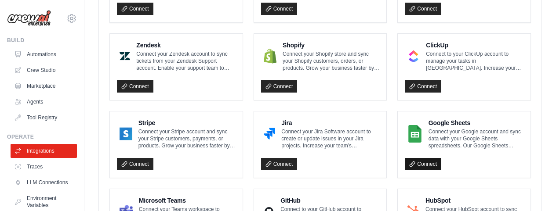
click at [425, 163] on link "Connect" at bounding box center [423, 164] width 36 height 12
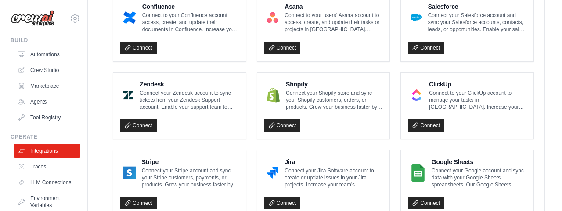
scroll to position [387, 0]
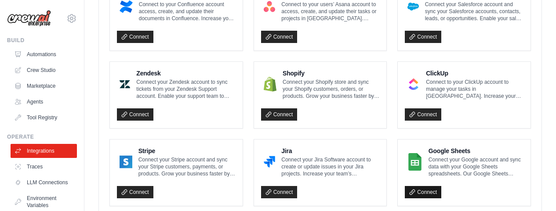
click at [424, 191] on link "Connect" at bounding box center [423, 192] width 36 height 12
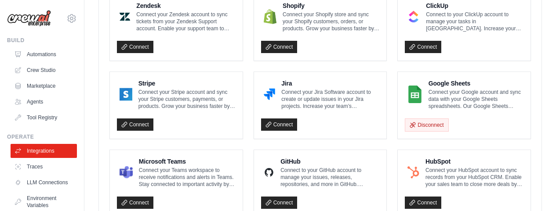
scroll to position [425, 0]
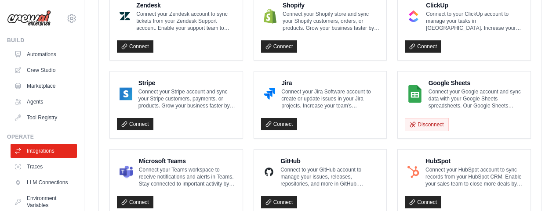
click at [444, 80] on h4 "Google Sheets" at bounding box center [475, 83] width 95 height 9
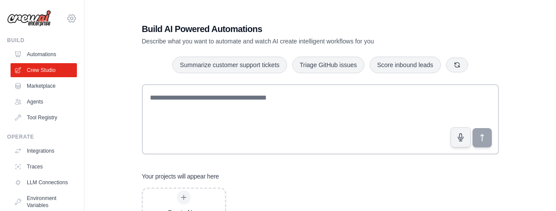
click at [66, 18] on icon at bounding box center [71, 18] width 11 height 11
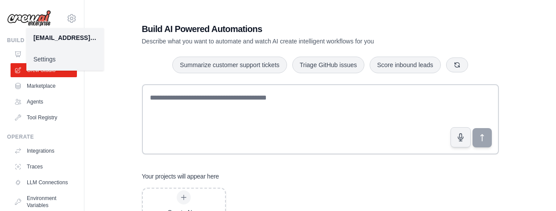
click at [112, 15] on div "Build AI Powered Automations Describe what you want to automate and watch AI cr…" at bounding box center [319, 125] width 443 height 232
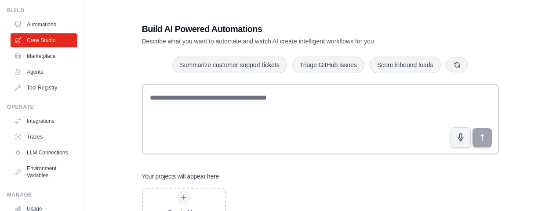
scroll to position [37, 0]
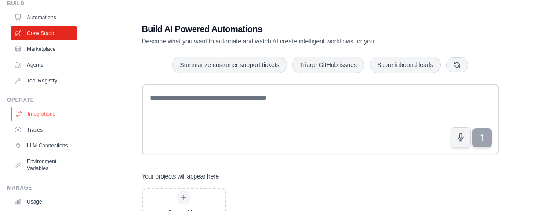
click at [40, 113] on link "Integrations" at bounding box center [44, 114] width 66 height 14
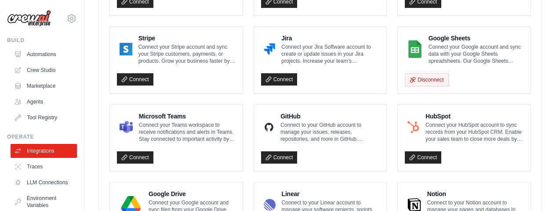
scroll to position [104, 0]
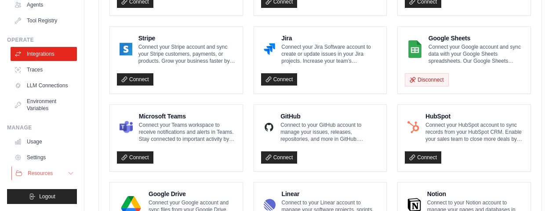
click at [67, 174] on icon at bounding box center [70, 173] width 7 height 7
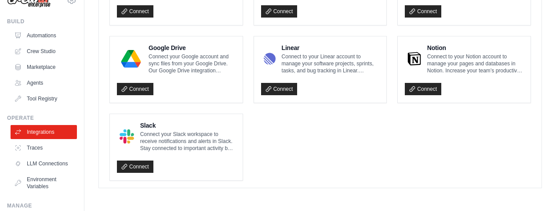
scroll to position [470, 0]
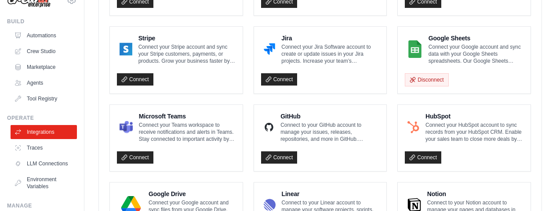
click at [448, 37] on h4 "Google Sheets" at bounding box center [475, 38] width 95 height 9
click at [45, 95] on link "Tool Registry" at bounding box center [44, 99] width 66 height 14
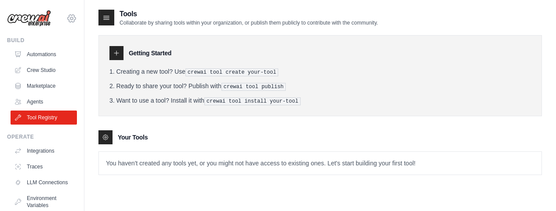
click at [68, 16] on icon at bounding box center [72, 18] width 8 height 7
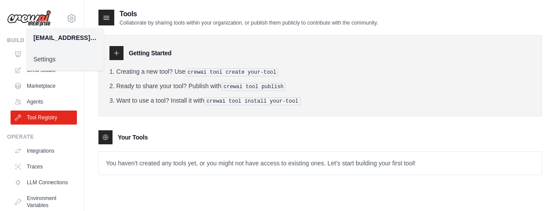
click at [45, 58] on link "Settings" at bounding box center [64, 59] width 77 height 16
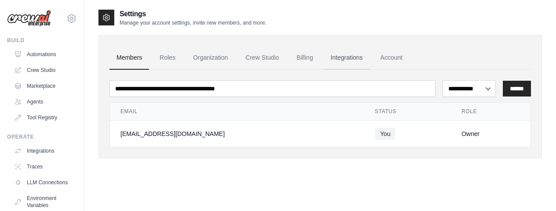
click at [346, 54] on link "Integrations" at bounding box center [346, 58] width 46 height 24
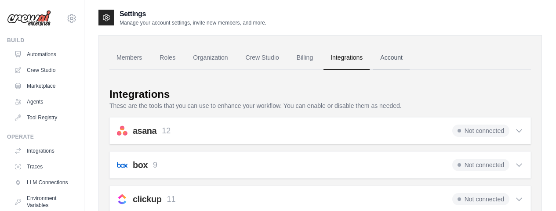
click at [390, 61] on link "Account" at bounding box center [391, 58] width 36 height 24
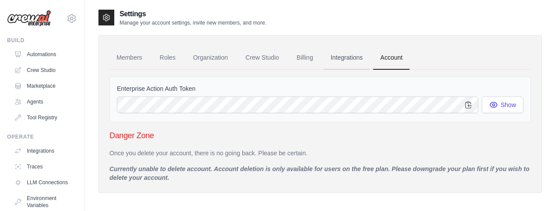
click at [342, 55] on link "Integrations" at bounding box center [346, 58] width 46 height 24
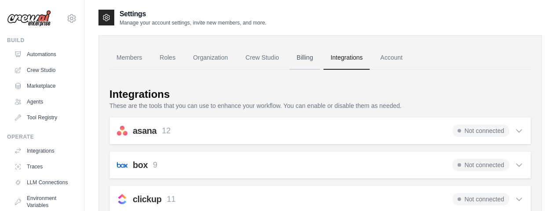
click at [304, 58] on link "Billing" at bounding box center [305, 58] width 30 height 24
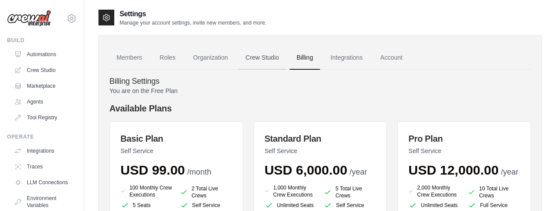
click at [271, 58] on link "Crew Studio" at bounding box center [262, 58] width 47 height 24
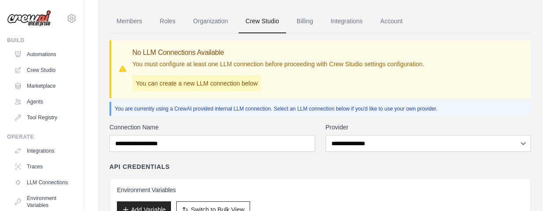
scroll to position [73, 0]
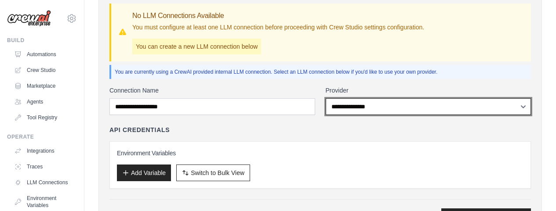
click at [460, 107] on select "**********" at bounding box center [429, 106] width 206 height 17
select select "******"
click at [326, 98] on select "**********" at bounding box center [429, 106] width 206 height 17
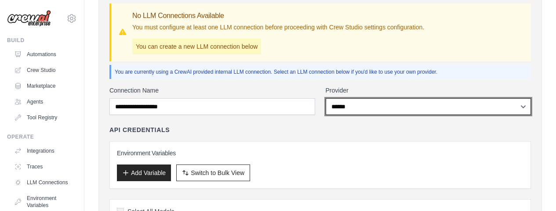
scroll to position [0, 0]
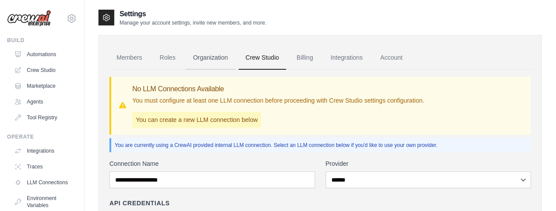
click at [215, 56] on link "Organization" at bounding box center [210, 58] width 49 height 24
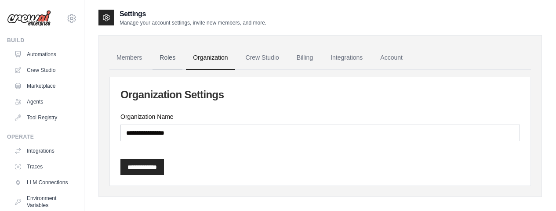
click at [167, 56] on link "Roles" at bounding box center [167, 58] width 30 height 24
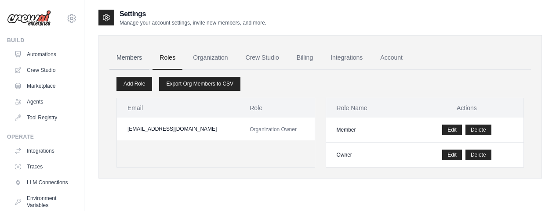
click at [136, 55] on link "Members" at bounding box center [129, 58] width 40 height 24
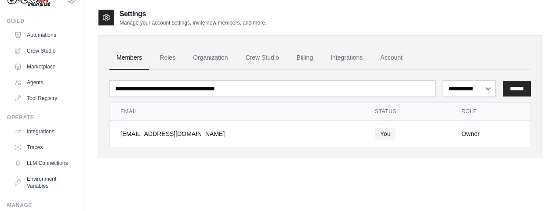
scroll to position [22, 0]
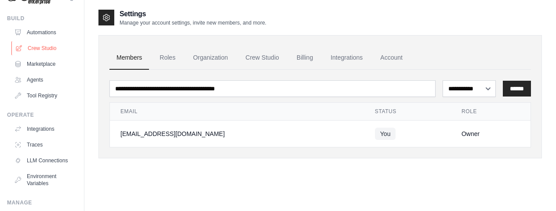
click at [47, 43] on link "Crew Studio" at bounding box center [44, 48] width 66 height 14
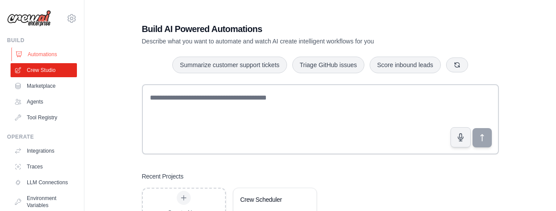
click at [51, 57] on link "Automations" at bounding box center [44, 54] width 66 height 14
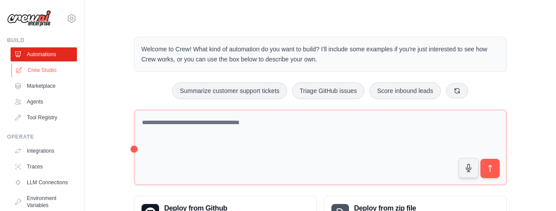
click at [58, 73] on link "Crew Studio" at bounding box center [44, 70] width 66 height 14
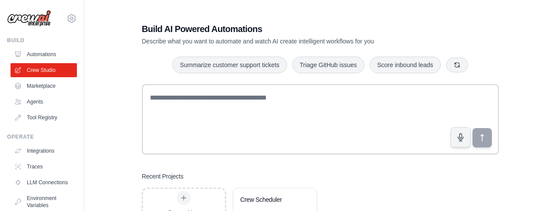
scroll to position [39, 0]
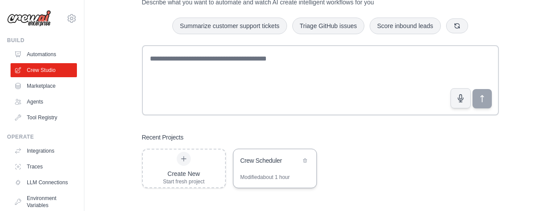
click at [268, 156] on div "Crew Scheduler" at bounding box center [270, 160] width 60 height 9
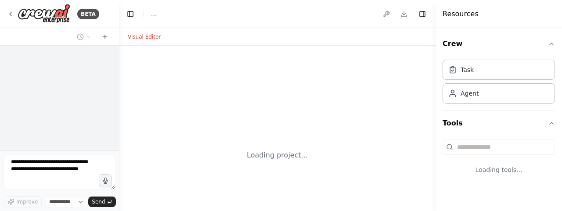
select select "****"
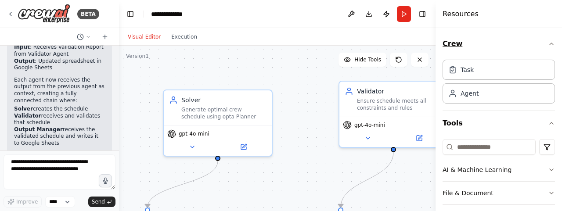
scroll to position [2250, 0]
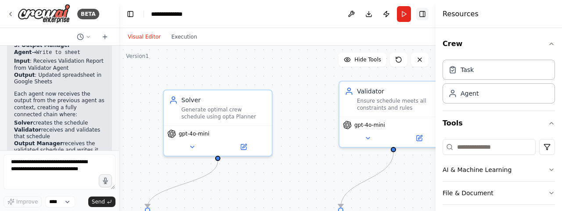
click at [427, 14] on button "Toggle Right Sidebar" at bounding box center [423, 14] width 12 height 12
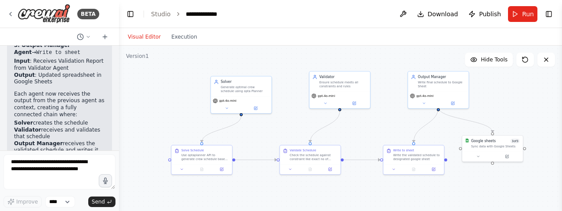
drag, startPoint x: 410, startPoint y: 143, endPoint x: 392, endPoint y: 126, distance: 24.9
click at [392, 126] on div ".deletable-edge-delete-btn { width: 20px; height: 20px; border: 0px solid #ffff…" at bounding box center [340, 156] width 443 height 220
click at [524, 111] on div ".deletable-edge-delete-btn { width: 20px; height: 20px; border: 0px solid #ffff…" at bounding box center [340, 156] width 443 height 220
drag, startPoint x: 502, startPoint y: 137, endPoint x: 511, endPoint y: 124, distance: 15.2
click at [511, 124] on div ".deletable-edge-delete-btn { width: 20px; height: 20px; border: 0px solid #ffff…" at bounding box center [340, 156] width 443 height 220
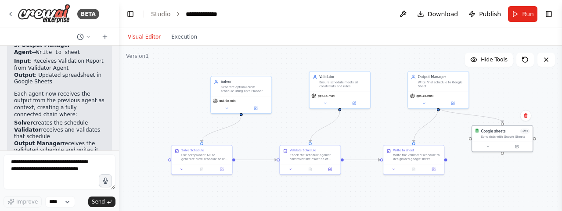
click at [497, 175] on div ".deletable-edge-delete-btn { width: 20px; height: 20px; border: 0px solid #ffff…" at bounding box center [340, 156] width 443 height 220
click at [222, 170] on icon at bounding box center [221, 168] width 3 height 3
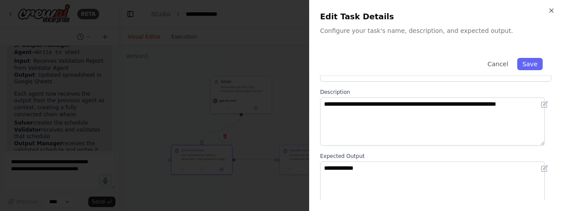
scroll to position [16, 0]
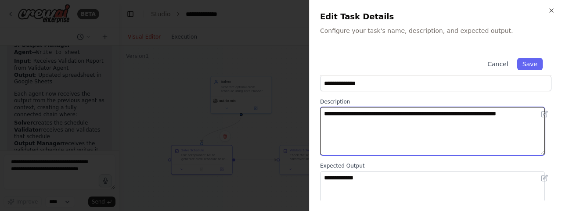
click at [409, 126] on textarea "**********" at bounding box center [432, 131] width 225 height 48
click at [346, 127] on textarea "**********" at bounding box center [432, 131] width 225 height 48
click at [351, 122] on textarea "**********" at bounding box center [432, 131] width 225 height 48
click at [374, 125] on textarea "**********" at bounding box center [432, 131] width 225 height 48
click at [435, 125] on textarea "**********" at bounding box center [432, 131] width 225 height 48
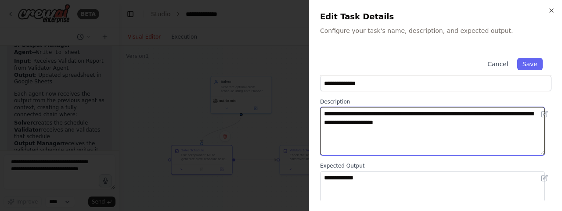
click at [375, 123] on textarea "**********" at bounding box center [432, 131] width 225 height 48
click at [419, 125] on textarea "**********" at bounding box center [432, 131] width 225 height 48
drag, startPoint x: 419, startPoint y: 125, endPoint x: 396, endPoint y: 145, distance: 30.2
click at [396, 145] on textarea "**********" at bounding box center [432, 131] width 225 height 48
click at [378, 122] on textarea "**********" at bounding box center [432, 131] width 225 height 48
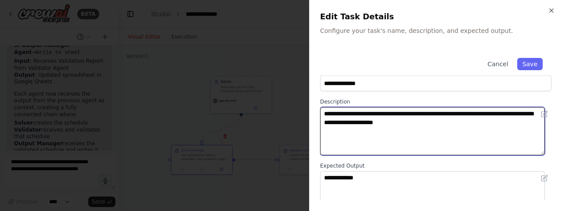
click at [432, 129] on textarea "**********" at bounding box center [432, 131] width 225 height 48
click at [463, 130] on textarea "**********" at bounding box center [432, 131] width 225 height 48
click at [348, 114] on textarea "**********" at bounding box center [432, 131] width 225 height 48
type textarea "**********"
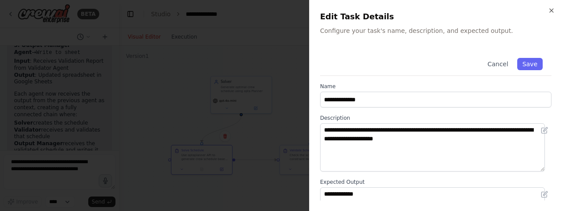
scroll to position [51, 0]
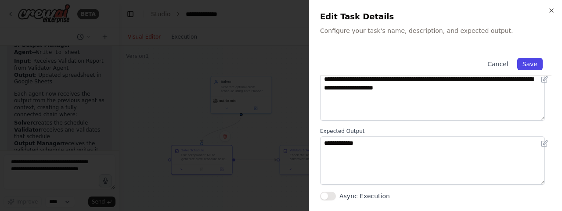
click at [531, 59] on button "Save" at bounding box center [530, 64] width 25 height 12
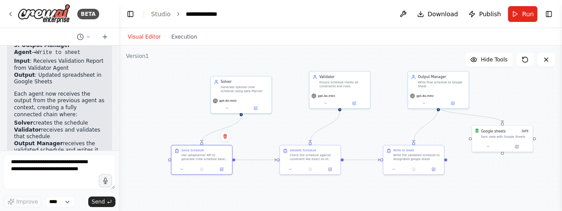
click at [365, 13] on header "**********" at bounding box center [340, 14] width 443 height 28
click at [521, 11] on button "Run" at bounding box center [522, 14] width 29 height 16
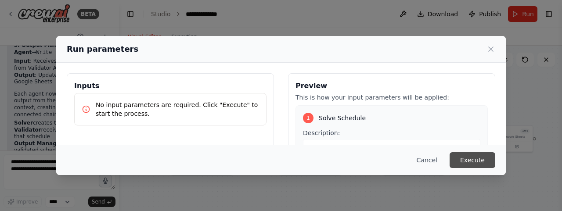
click at [468, 163] on button "Execute" at bounding box center [473, 160] width 46 height 16
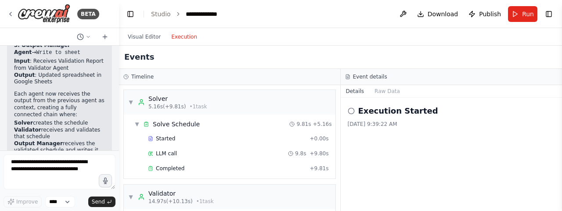
click at [176, 36] on button "Execution" at bounding box center [184, 37] width 36 height 11
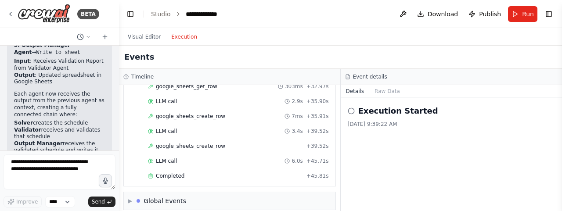
scroll to position [595, 0]
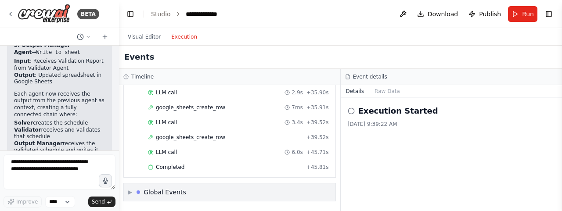
click at [195, 190] on div "▶ Global Events" at bounding box center [230, 193] width 212 height 18
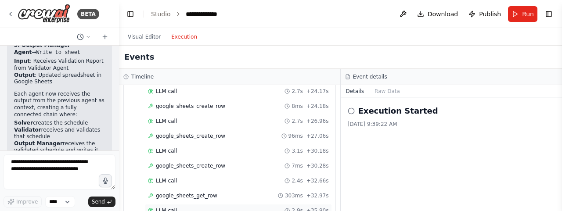
scroll to position [586, 0]
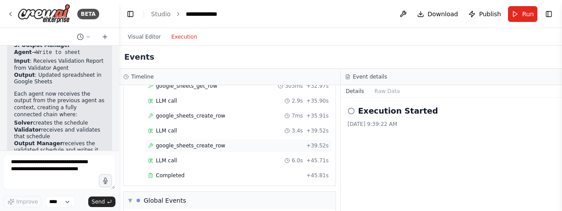
click at [207, 147] on span "google_sheets_create_row" at bounding box center [190, 145] width 69 height 7
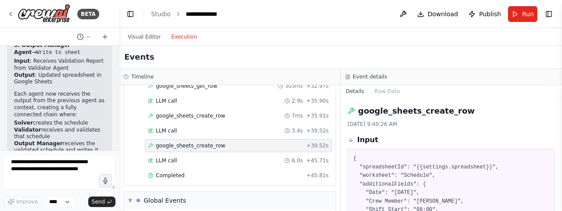
scroll to position [36, 0]
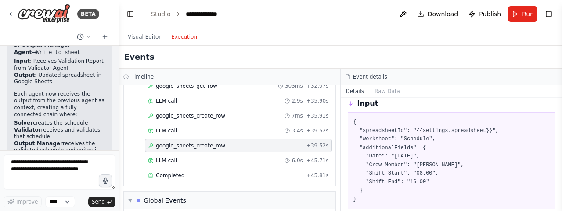
click at [491, 116] on div "{ "spreadsheetId": "{{settings.spreadsheet}}", "worksheet": "Schedule", "additi…" at bounding box center [452, 160] width 208 height 97
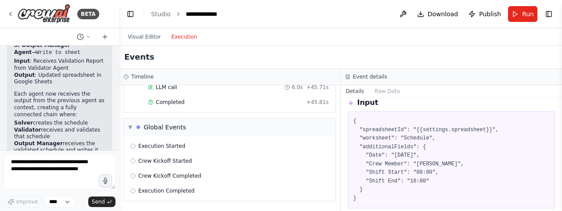
scroll to position [0, 0]
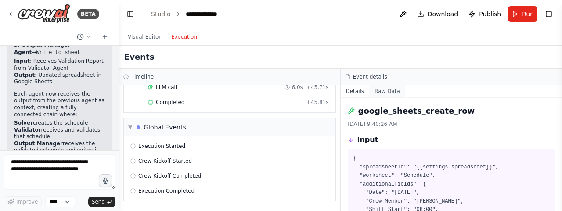
click at [382, 94] on button "Raw Data" at bounding box center [388, 91] width 36 height 12
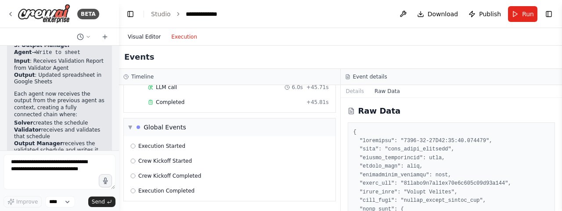
click at [142, 37] on button "Visual Editor" at bounding box center [145, 37] width 44 height 11
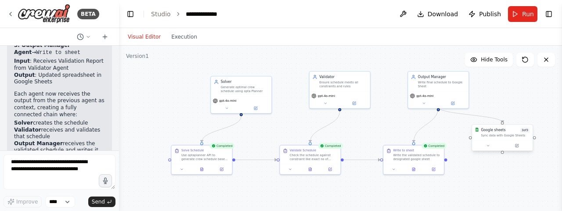
click at [497, 139] on div "Google sheets 3 of 3 Sync data with Google Sheets" at bounding box center [502, 133] width 61 height 16
click at [515, 144] on icon at bounding box center [517, 146] width 4 height 4
click at [499, 131] on div "Google sheets" at bounding box center [493, 130] width 25 height 5
click at [517, 145] on icon at bounding box center [518, 145] width 2 height 2
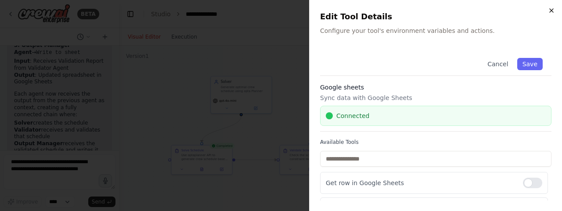
click at [551, 9] on icon "button" at bounding box center [551, 10] width 7 height 7
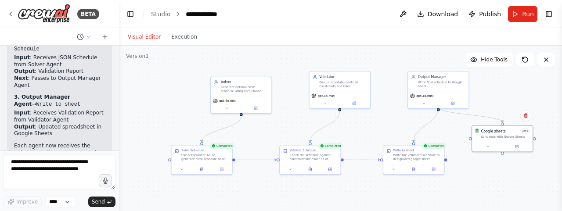
scroll to position [2250, 0]
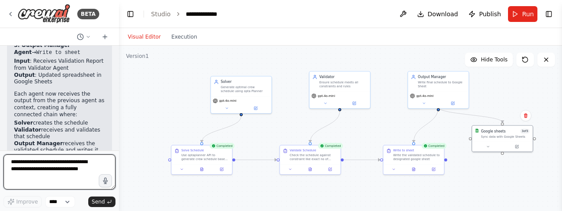
click at [55, 170] on textarea at bounding box center [60, 172] width 112 height 35
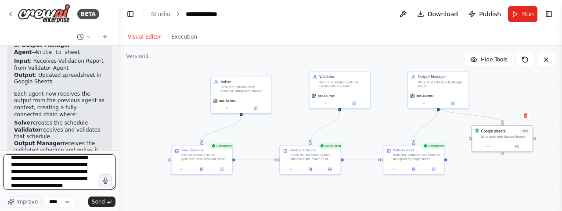
scroll to position [11, 0]
type textarea "**********"
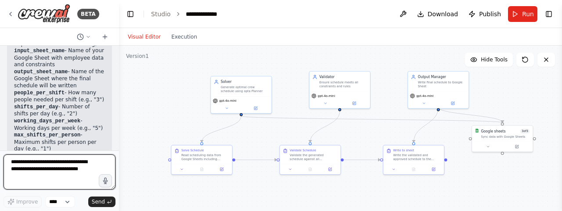
scroll to position [3177, 0]
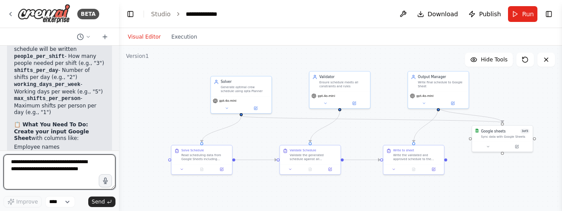
click at [58, 162] on textarea at bounding box center [60, 172] width 112 height 35
click at [54, 163] on textarea at bounding box center [60, 172] width 112 height 35
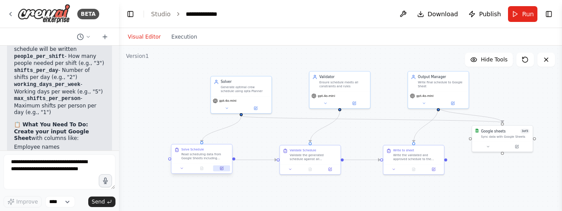
click at [221, 169] on icon at bounding box center [222, 168] width 2 height 2
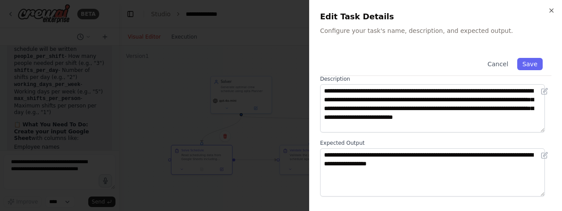
scroll to position [0, 0]
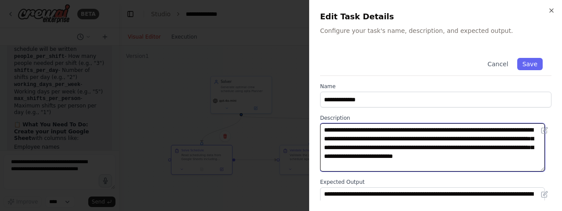
drag, startPoint x: 487, startPoint y: 138, endPoint x: 433, endPoint y: 139, distance: 53.6
click at [433, 139] on textarea "**********" at bounding box center [432, 147] width 225 height 48
click at [484, 145] on textarea "**********" at bounding box center [432, 147] width 225 height 48
drag, startPoint x: 444, startPoint y: 164, endPoint x: 402, endPoint y: 154, distance: 42.8
click at [402, 154] on textarea "**********" at bounding box center [432, 147] width 225 height 48
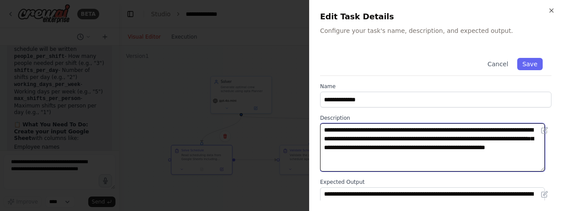
click at [432, 138] on textarea "**********" at bounding box center [432, 147] width 225 height 48
click at [471, 139] on textarea "**********" at bounding box center [432, 147] width 225 height 48
click at [532, 140] on textarea "**********" at bounding box center [432, 147] width 225 height 48
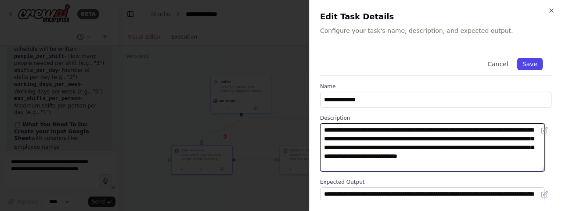
type textarea "**********"
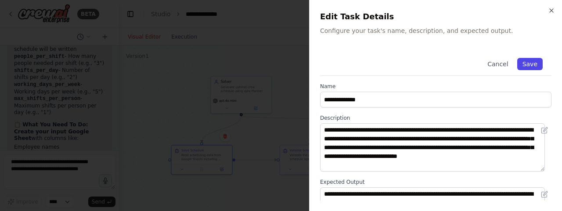
click at [524, 63] on button "Save" at bounding box center [530, 64] width 25 height 12
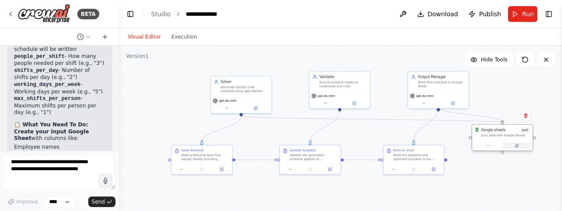
click at [515, 145] on icon at bounding box center [517, 146] width 4 height 4
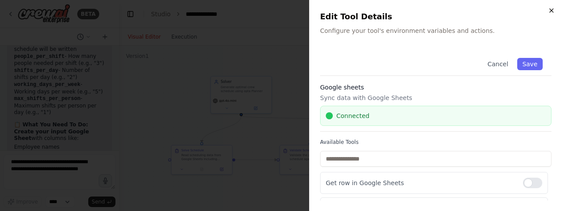
click at [554, 13] on icon "button" at bounding box center [551, 10] width 7 height 7
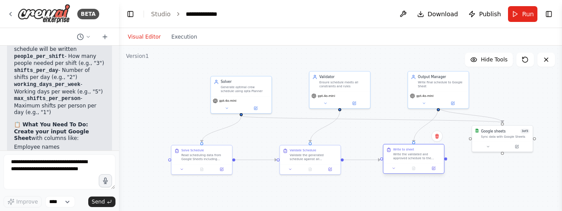
drag, startPoint x: 423, startPoint y: 157, endPoint x: 432, endPoint y: 154, distance: 9.7
click at [432, 154] on div "Write the validated and approved schedule to the Google Sheet named {output_she…" at bounding box center [418, 156] width 48 height 8
click at [433, 170] on icon at bounding box center [434, 169] width 4 height 4
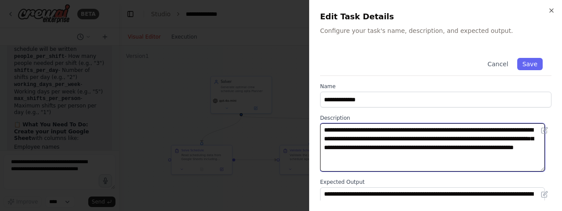
drag, startPoint x: 381, startPoint y: 138, endPoint x: 322, endPoint y: 141, distance: 58.9
click at [322, 141] on textarea "**********" at bounding box center [432, 147] width 225 height 48
type textarea "**********"
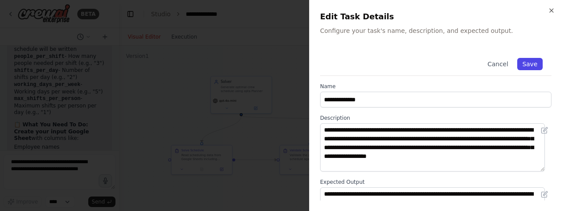
click at [525, 63] on button "Save" at bounding box center [530, 64] width 25 height 12
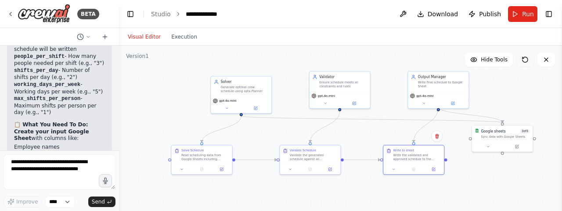
click at [524, 58] on icon at bounding box center [523, 57] width 1 height 1
click at [523, 13] on span "Run" at bounding box center [528, 14] width 12 height 9
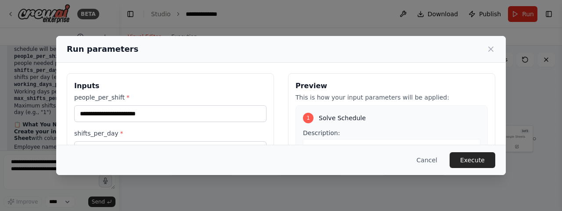
scroll to position [24, 0]
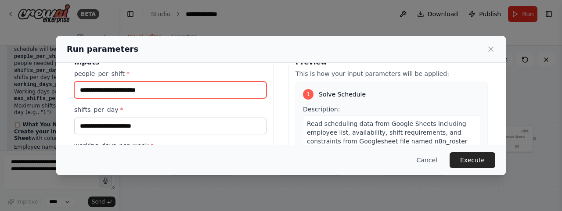
click at [149, 91] on input "people_per_shift *" at bounding box center [170, 90] width 192 height 17
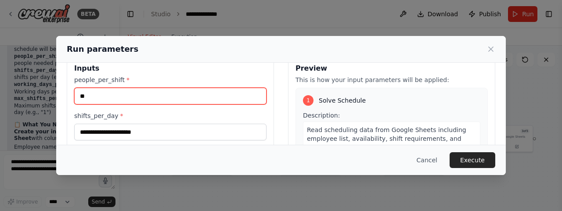
scroll to position [16, 0]
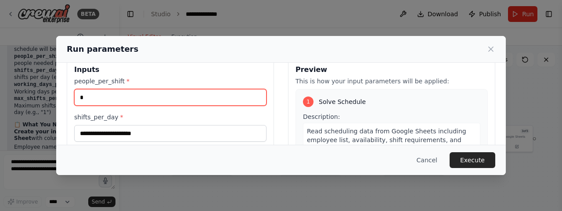
type input "*"
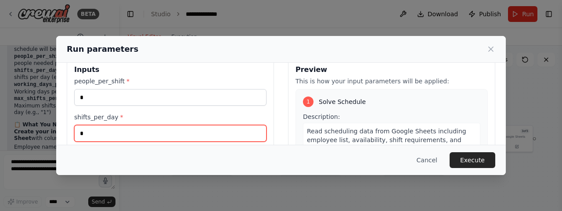
type input "*"
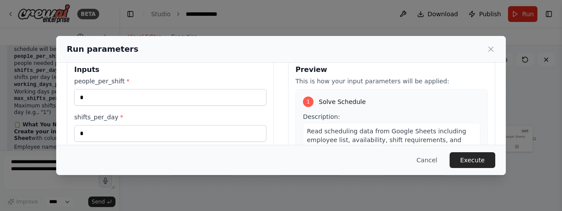
scroll to position [82, 0]
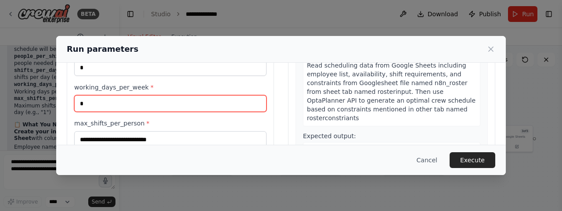
type input "*"
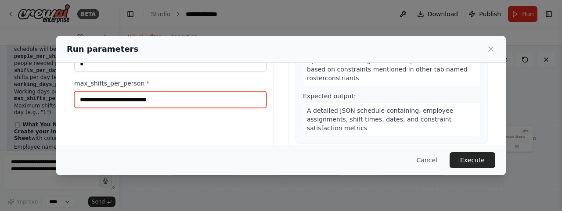
scroll to position [122, 0]
type input "*"
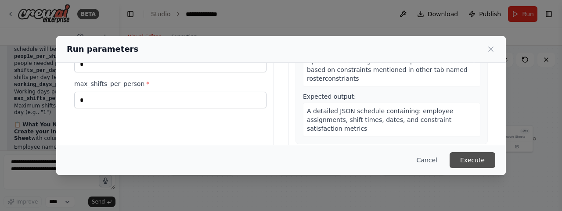
click at [476, 158] on button "Execute" at bounding box center [473, 160] width 46 height 16
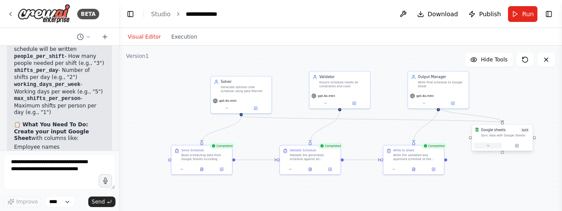
click at [487, 146] on icon at bounding box center [488, 146] width 4 height 4
click at [488, 146] on icon at bounding box center [488, 146] width 4 height 4
click at [413, 170] on icon at bounding box center [414, 169] width 4 height 4
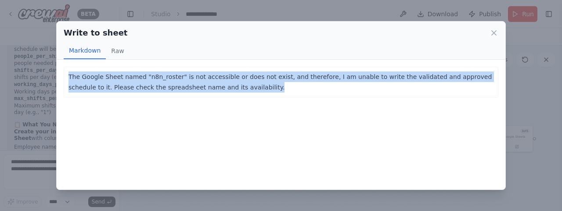
drag, startPoint x: 221, startPoint y: 93, endPoint x: 57, endPoint y: 63, distance: 167.1
click at [57, 63] on div "The Google Sheet named "n8n_roster" is not accessible or does not exist, and th…" at bounding box center [281, 125] width 449 height 130
click at [112, 53] on button "Raw" at bounding box center [117, 51] width 23 height 17
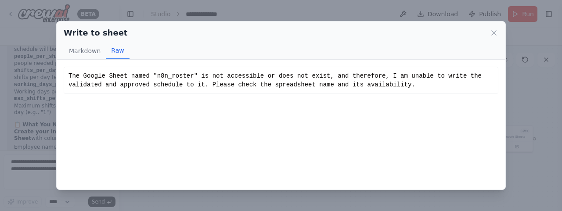
click at [116, 48] on button "Raw" at bounding box center [117, 51] width 23 height 17
click at [78, 53] on button "Markdown" at bounding box center [85, 51] width 42 height 17
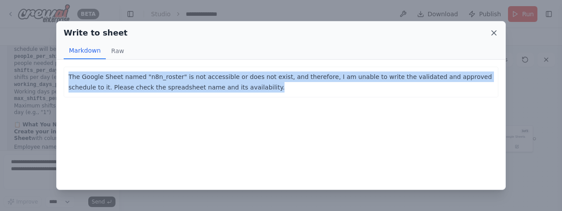
click at [497, 29] on icon at bounding box center [494, 33] width 9 height 9
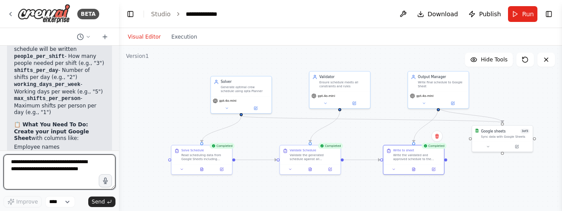
click at [56, 167] on textarea at bounding box center [60, 172] width 112 height 35
type textarea "**********"
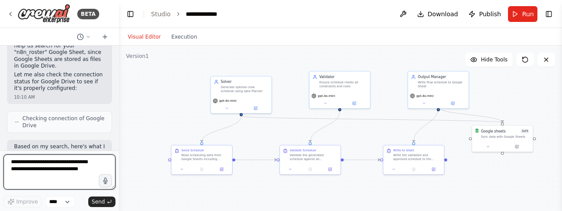
scroll to position [3715, 0]
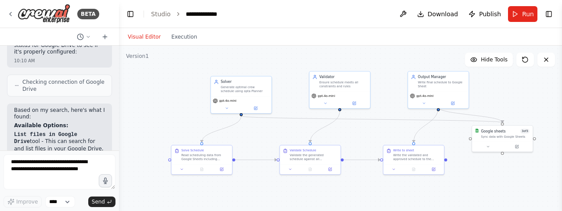
drag, startPoint x: 15, startPoint y: 75, endPoint x: 95, endPoint y: 101, distance: 84.6
drag, startPoint x: 93, startPoint y: 101, endPoint x: 13, endPoint y: 67, distance: 87.0
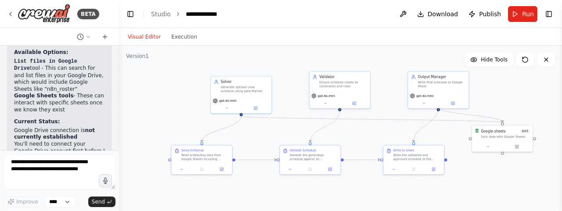
scroll to position [3751, 0]
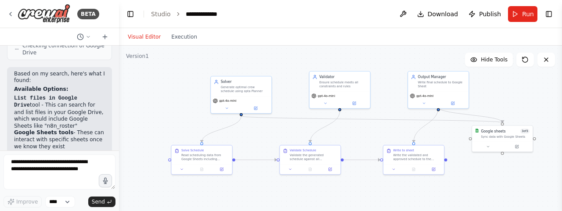
drag, startPoint x: 84, startPoint y: 126, endPoint x: 11, endPoint y: 104, distance: 76.6
click at [11, 104] on div "Based on my search, here's what I found: Available Options: List files in Googl…" at bounding box center [59, 211] width 105 height 288
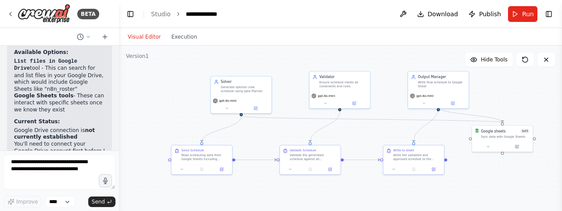
scroll to position [3825, 0]
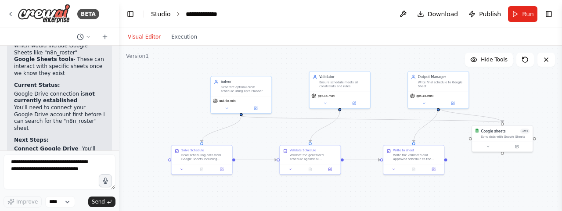
click at [159, 14] on link "Studio" at bounding box center [161, 14] width 20 height 7
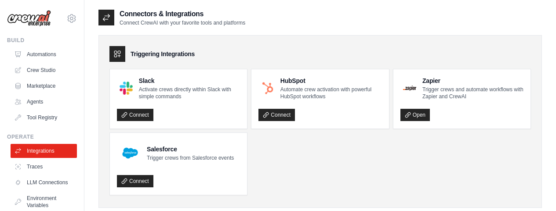
scroll to position [425, 0]
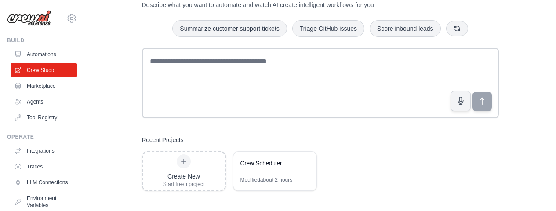
scroll to position [39, 0]
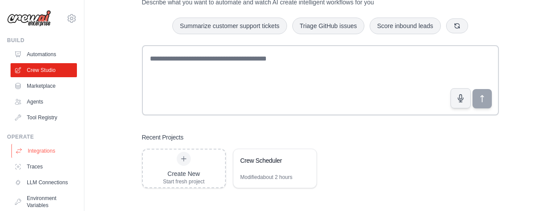
click at [40, 147] on link "Integrations" at bounding box center [44, 151] width 66 height 14
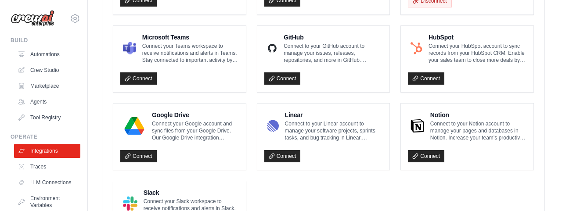
scroll to position [586, 0]
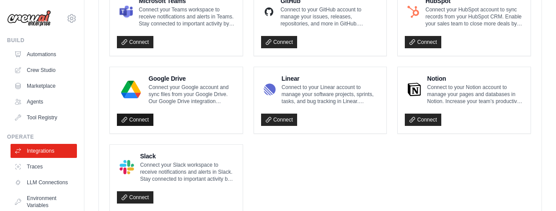
click at [142, 120] on link "Connect" at bounding box center [135, 120] width 36 height 12
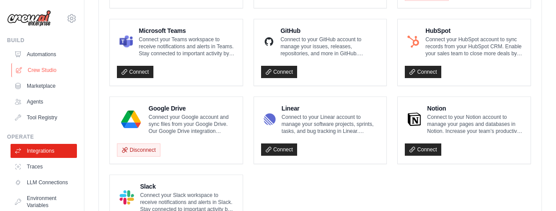
click at [52, 70] on link "Crew Studio" at bounding box center [44, 70] width 66 height 14
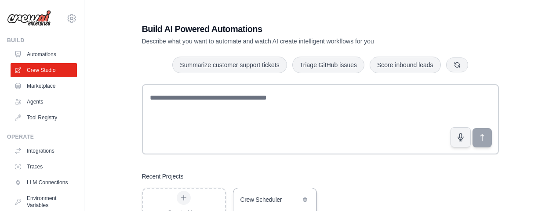
click at [275, 201] on div "Crew Scheduler" at bounding box center [270, 200] width 60 height 9
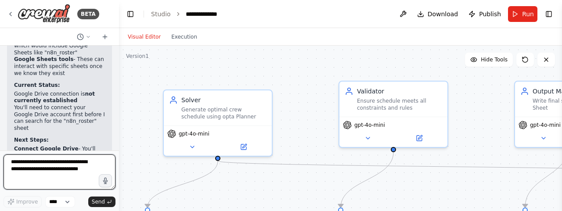
click at [56, 165] on textarea at bounding box center [60, 172] width 112 height 35
type textarea "**********"
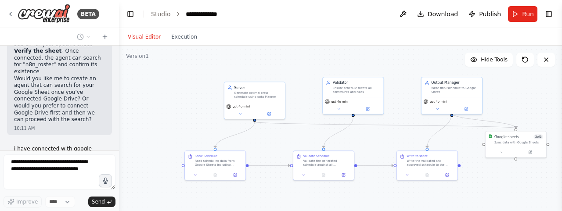
scroll to position [3978, 0]
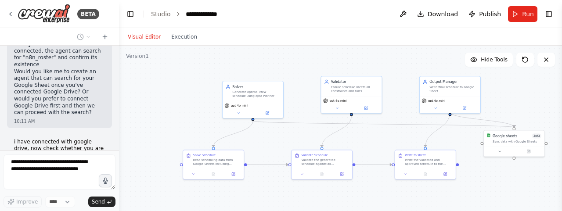
drag, startPoint x: 410, startPoint y: 122, endPoint x: 395, endPoint y: 120, distance: 15.5
click at [403, 120] on div ".deletable-edge-delete-btn { width: 20px; height: 20px; border: 0px solid #ffff…" at bounding box center [340, 156] width 443 height 220
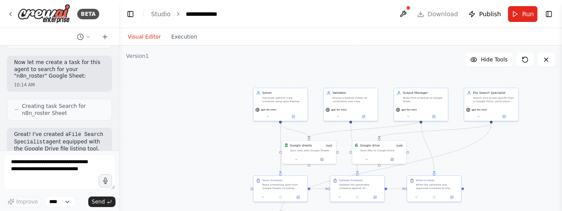
scroll to position [4355, 0]
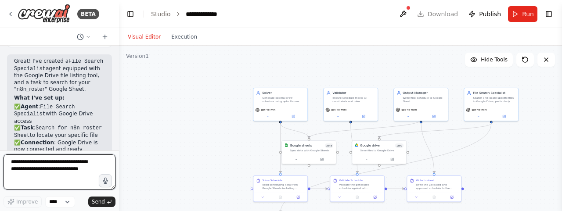
click at [57, 161] on textarea at bounding box center [60, 172] width 112 height 35
type textarea "**********"
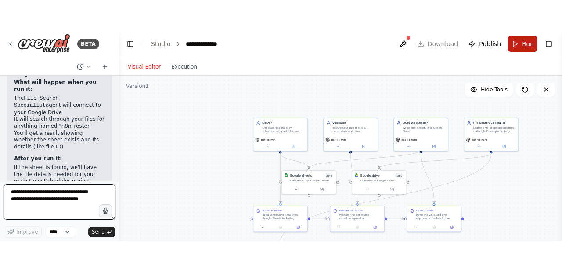
scroll to position [4699, 0]
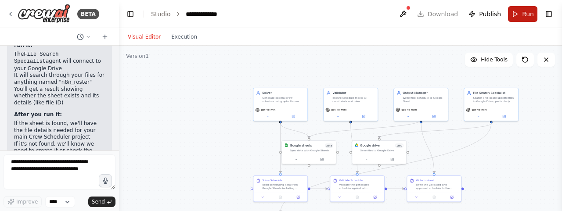
click at [519, 14] on button "Run" at bounding box center [522, 14] width 29 height 16
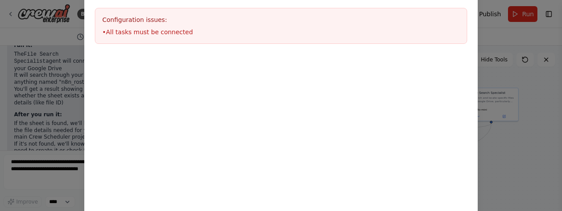
click at [513, 31] on div "Environment configuration Your project might require some environment variables…" at bounding box center [281, 105] width 562 height 211
click at [496, 39] on div "Environment configuration Your project might require some environment variables…" at bounding box center [281, 105] width 562 height 211
click at [428, 99] on div at bounding box center [281, 98] width 394 height 88
click at [532, 136] on div "Environment configuration Your project might require some environment variables…" at bounding box center [281, 105] width 562 height 211
drag, startPoint x: 442, startPoint y: 44, endPoint x: 442, endPoint y: 78, distance: 34.7
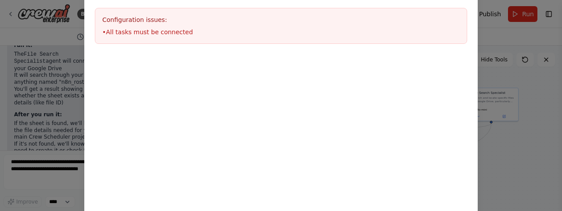
click at [442, 78] on div "Environment configuration Your project might require some environment variables…" at bounding box center [281, 51] width 394 height 184
click at [456, 75] on div at bounding box center [281, 98] width 394 height 88
click at [521, 39] on div "Environment configuration Your project might require some environment variables…" at bounding box center [281, 105] width 562 height 211
click at [521, 112] on div "Environment configuration Your project might require some environment variables…" at bounding box center [281, 105] width 562 height 211
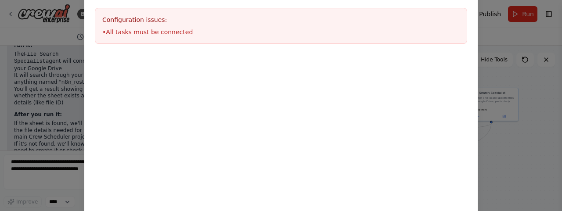
click at [504, 139] on div "Environment configuration Your project might require some environment variables…" at bounding box center [281, 105] width 562 height 211
click at [9, 72] on div "Environment configuration Your project might require some environment variables…" at bounding box center [281, 105] width 562 height 211
click at [50, 37] on div "Environment configuration Your project might require some environment variables…" at bounding box center [281, 105] width 562 height 211
click at [501, 80] on div "Environment configuration Your project might require some environment variables…" at bounding box center [281, 105] width 562 height 211
click at [40, 25] on div "Environment configuration Your project might require some environment variables…" at bounding box center [281, 105] width 562 height 211
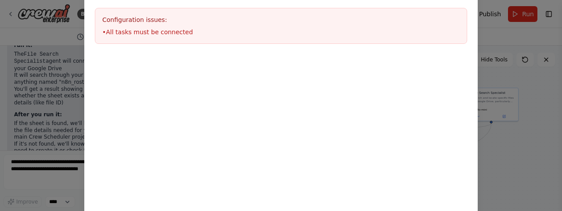
click at [40, 25] on div "Environment configuration Your project might require some environment variables…" at bounding box center [281, 105] width 562 height 211
click at [131, 21] on h3 "Configuration issues:" at bounding box center [281, 19] width 358 height 9
click at [128, 28] on li "• All tasks must be connected" at bounding box center [281, 32] width 358 height 9
click at [123, 33] on li "• All tasks must be connected" at bounding box center [281, 32] width 358 height 9
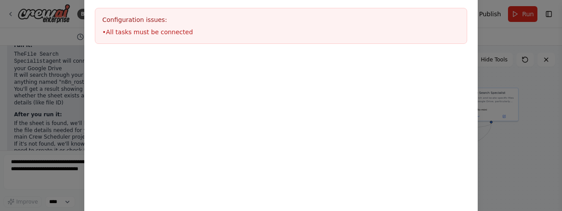
scroll to position [4640, 0]
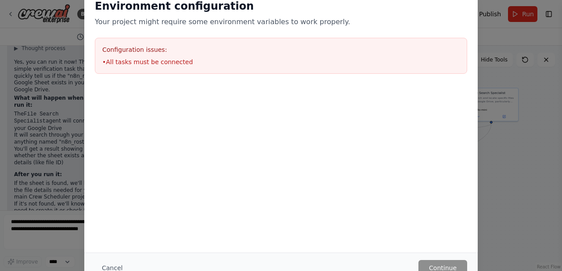
click at [544, 64] on div "Environment configuration Your project might require some environment variables…" at bounding box center [281, 135] width 562 height 271
click at [525, 93] on div "Environment configuration Your project might require some environment variables…" at bounding box center [281, 135] width 562 height 271
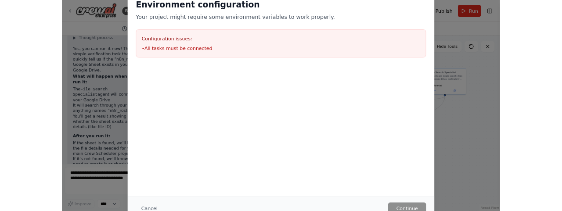
scroll to position [4699, 0]
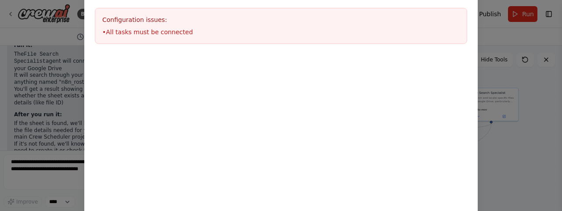
click at [249, 51] on div "Environment configuration Your project might require some environment variables…" at bounding box center [281, 7] width 394 height 96
click at [0, 97] on div "Environment configuration Your project might require some environment variables…" at bounding box center [281, 105] width 562 height 211
click at [537, 111] on div "Environment configuration Your project might require some environment variables…" at bounding box center [281, 105] width 562 height 211
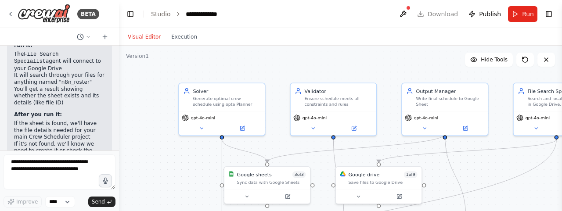
scroll to position [4699, 0]
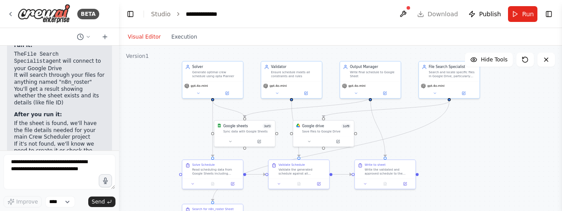
drag, startPoint x: 492, startPoint y: 156, endPoint x: 478, endPoint y: 141, distance: 19.9
click at [478, 141] on div ".deletable-edge-delete-btn { width: 20px; height: 20px; border: 0px solid #ffff…" at bounding box center [340, 156] width 443 height 220
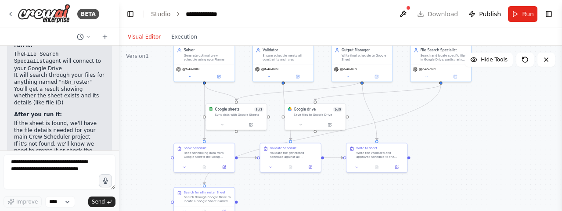
drag, startPoint x: 478, startPoint y: 141, endPoint x: 469, endPoint y: 125, distance: 18.7
click at [469, 125] on div ".deletable-edge-delete-btn { width: 20px; height: 20px; border: 0px solid #ffff…" at bounding box center [340, 156] width 443 height 220
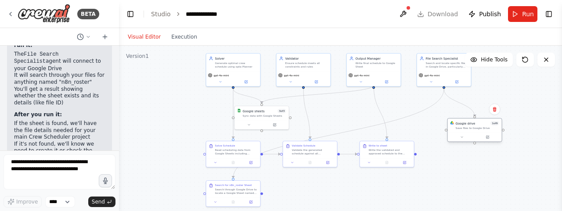
drag, startPoint x: 347, startPoint y: 115, endPoint x: 490, endPoint y: 129, distance: 143.5
click at [490, 129] on div "Save files to Google Drive" at bounding box center [478, 129] width 44 height 4
click at [332, 127] on div ".deletable-edge-delete-btn { width: 20px; height: 20px; border: 0px solid #ffff…" at bounding box center [340, 156] width 443 height 220
drag, startPoint x: 327, startPoint y: 144, endPoint x: 323, endPoint y: 167, distance: 22.8
click at [323, 167] on div "Validate Schedule" at bounding box center [311, 167] width 43 height 4
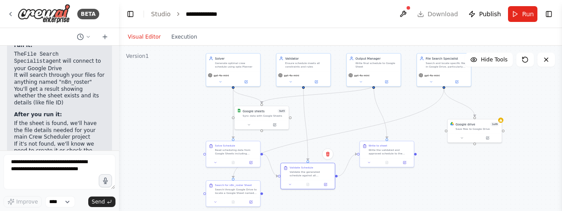
click at [391, 182] on div ".deletable-edge-delete-btn { width: 20px; height: 20px; border: 0px solid #ffff…" at bounding box center [340, 156] width 443 height 220
click at [489, 137] on icon at bounding box center [488, 138] width 4 height 4
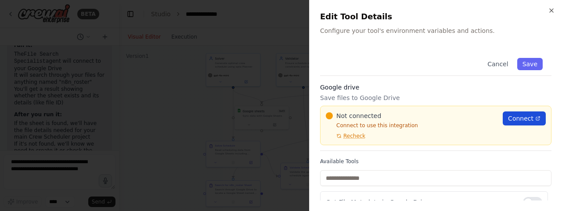
click at [513, 120] on span "Connect" at bounding box center [520, 118] width 25 height 9
click at [358, 137] on span "Recheck" at bounding box center [355, 136] width 22 height 7
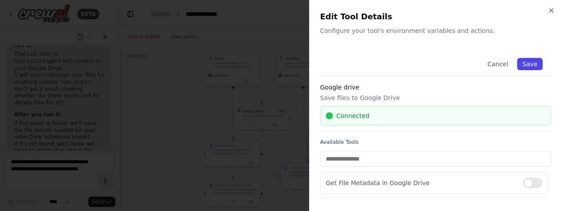
click at [518, 64] on button "Save" at bounding box center [530, 64] width 25 height 12
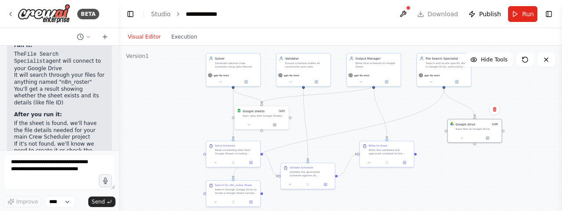
click at [489, 169] on div ".deletable-edge-delete-btn { width: 20px; height: 20px; border: 0px solid #ffff…" at bounding box center [340, 156] width 443 height 220
click at [488, 137] on icon at bounding box center [488, 137] width 2 height 2
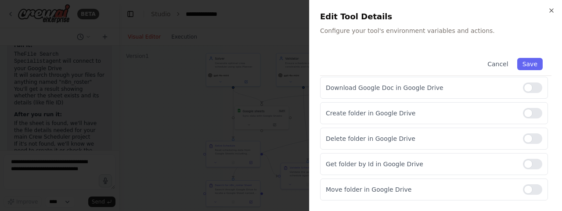
scroll to position [197, 0]
click at [533, 189] on div at bounding box center [532, 190] width 19 height 11
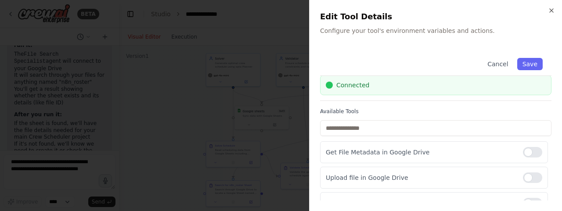
scroll to position [29, 0]
click at [530, 154] on div at bounding box center [532, 154] width 19 height 11
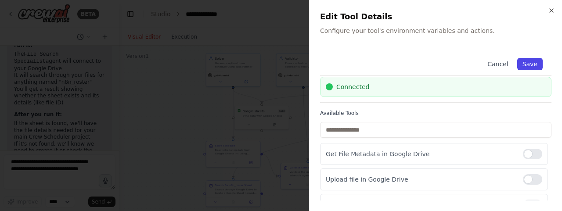
click at [526, 62] on button "Save" at bounding box center [530, 64] width 25 height 12
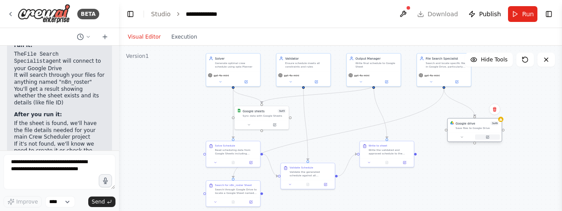
click at [487, 138] on icon at bounding box center [487, 137] width 3 height 3
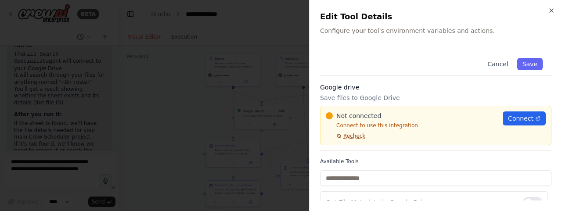
click at [352, 136] on span "Recheck" at bounding box center [355, 136] width 22 height 7
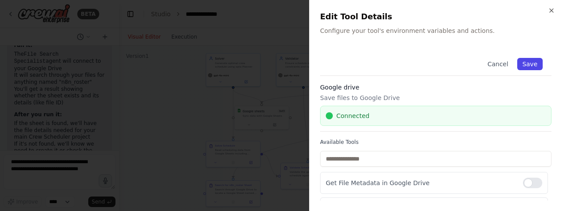
click at [524, 64] on button "Save" at bounding box center [530, 64] width 25 height 12
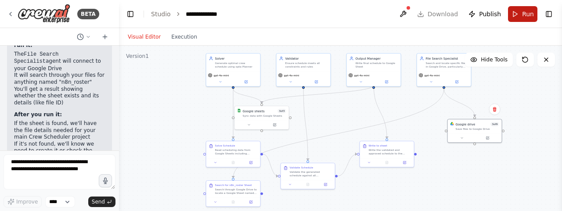
click at [519, 14] on button "Run" at bounding box center [522, 14] width 29 height 16
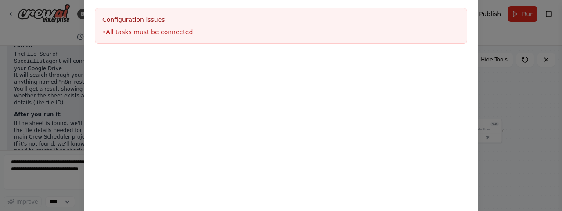
click at [501, 38] on div "Environment configuration Your project might require some environment variables…" at bounding box center [281, 105] width 562 height 211
click at [489, 40] on div "Environment configuration Your project might require some environment variables…" at bounding box center [281, 105] width 562 height 211
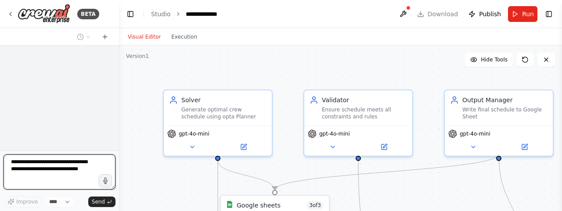
click at [45, 164] on textarea at bounding box center [60, 172] width 112 height 35
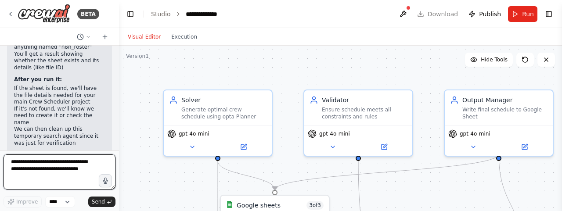
scroll to position [4699, 0]
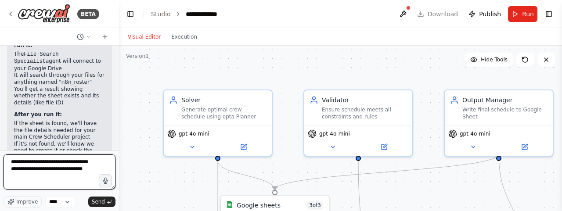
type textarea "**********"
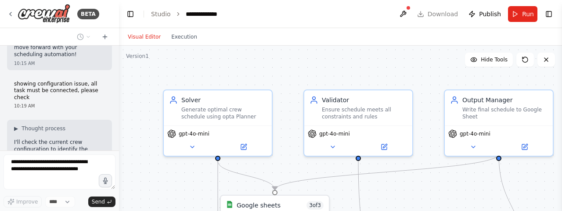
scroll to position [4932, 0]
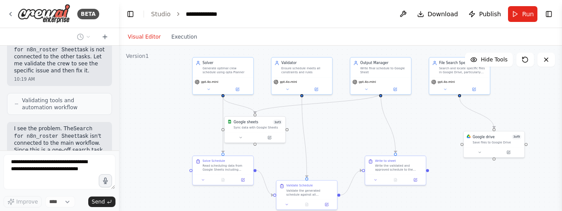
drag, startPoint x: 464, startPoint y: 134, endPoint x: 406, endPoint y: 108, distance: 63.8
click at [406, 108] on div ".deletable-edge-delete-btn { width: 20px; height: 20px; border: 0px solid #ffff…" at bounding box center [340, 156] width 443 height 220
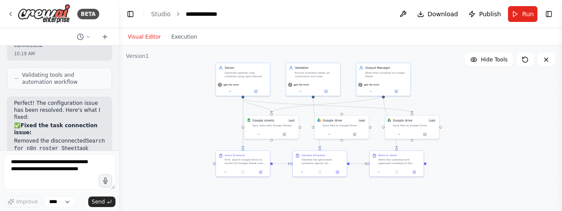
scroll to position [5539, 0]
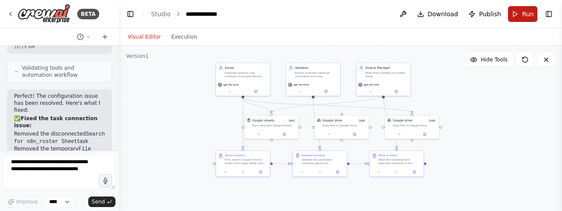
click at [526, 11] on span "Run" at bounding box center [528, 14] width 12 height 9
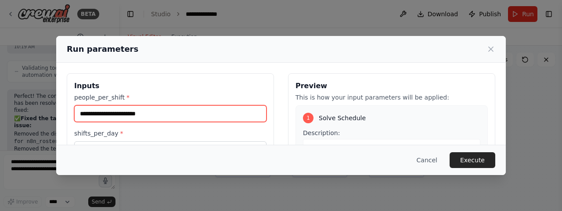
click at [163, 117] on input "people_per_shift *" at bounding box center [170, 113] width 192 height 17
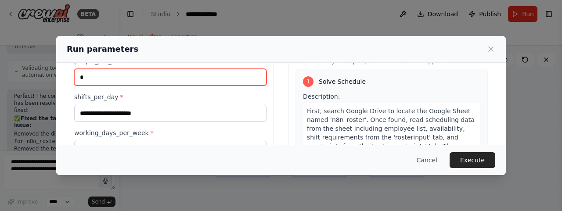
type input "*"
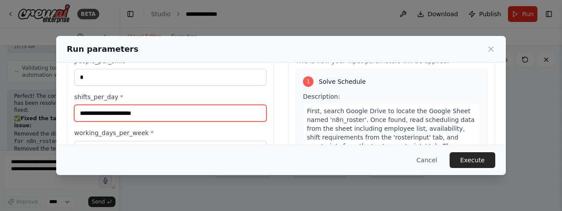
click at [161, 115] on input "shifts_per_day *" at bounding box center [170, 113] width 192 height 17
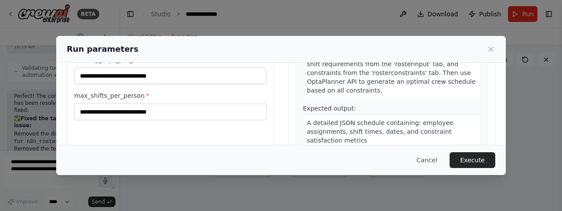
type input "*"
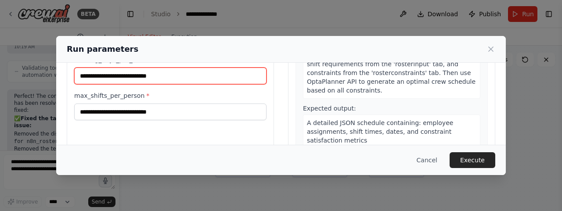
click at [172, 80] on input "working_days_per_week *" at bounding box center [170, 76] width 192 height 17
type input "*"
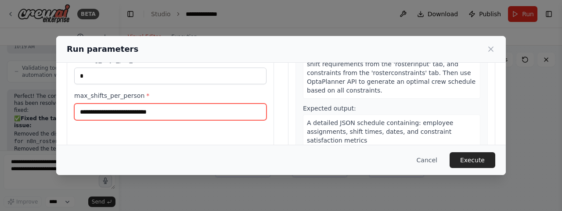
click at [180, 106] on input "max_shifts_per_person *" at bounding box center [170, 112] width 192 height 17
type input "*"
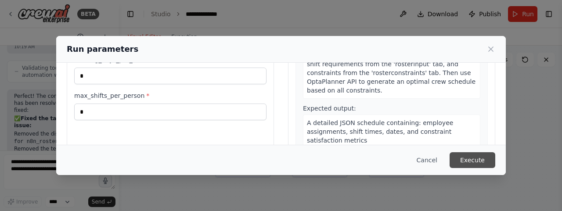
click at [478, 160] on button "Execute" at bounding box center [473, 160] width 46 height 16
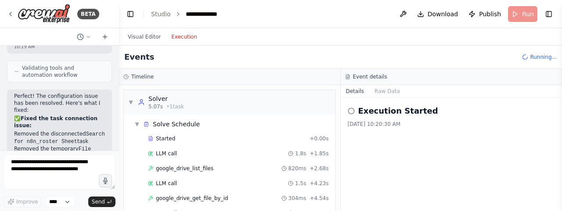
click at [181, 36] on button "Execution" at bounding box center [184, 37] width 36 height 11
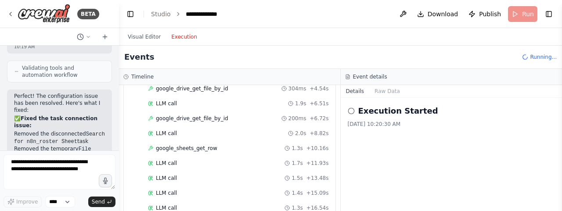
scroll to position [0, 0]
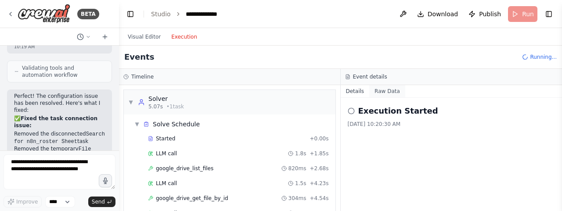
click at [391, 92] on button "Raw Data" at bounding box center [388, 91] width 36 height 12
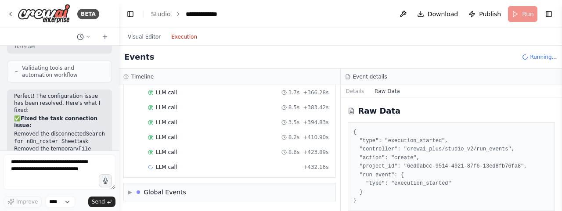
scroll to position [7, 0]
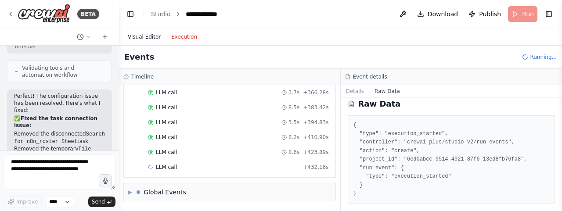
click at [139, 38] on button "Visual Editor" at bounding box center [145, 37] width 44 height 11
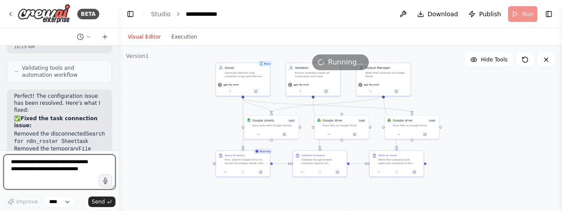
click at [65, 163] on textarea at bounding box center [60, 172] width 112 height 35
type textarea "**********"
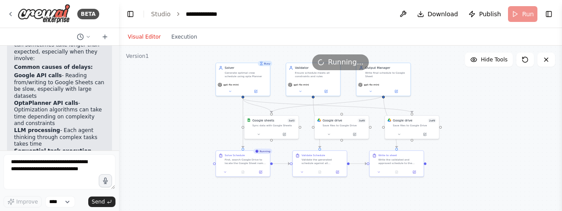
scroll to position [5961, 0]
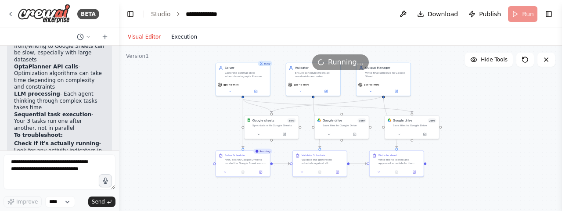
click at [178, 39] on button "Execution" at bounding box center [184, 37] width 36 height 11
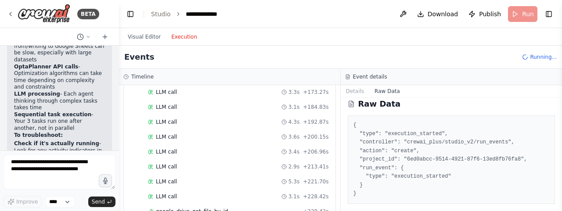
scroll to position [0, 0]
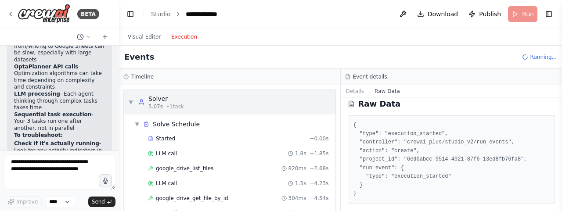
click at [130, 100] on span "▼" at bounding box center [130, 102] width 5 height 7
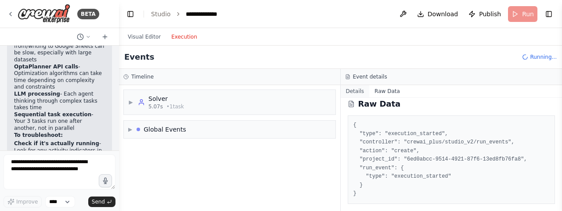
click at [352, 91] on button "Details" at bounding box center [355, 91] width 29 height 12
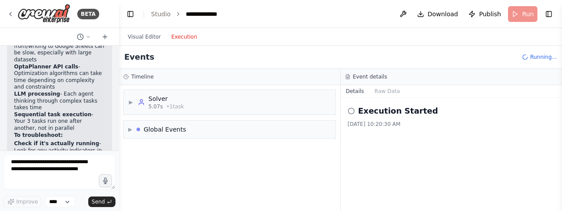
click at [427, 131] on div "Execution Started [DATE] 10:20:30 AM" at bounding box center [452, 154] width 222 height 113
click at [351, 111] on icon at bounding box center [351, 111] width 7 height 7
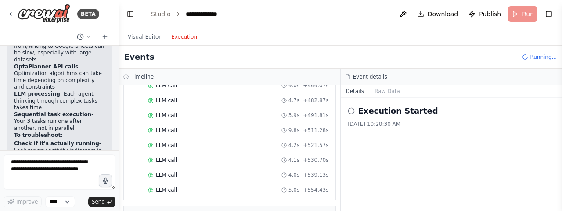
scroll to position [1301, 0]
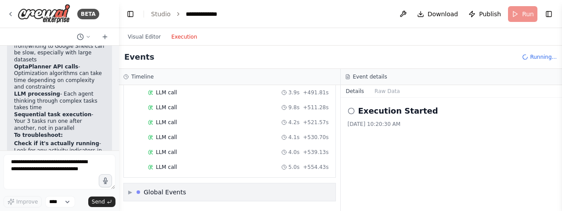
click at [248, 194] on div "▶ Global Events" at bounding box center [230, 193] width 212 height 18
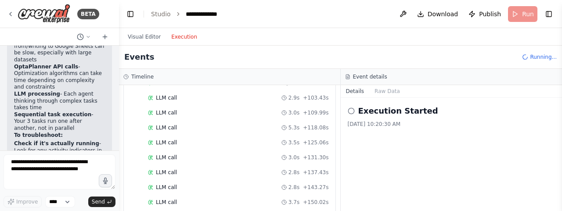
scroll to position [0, 0]
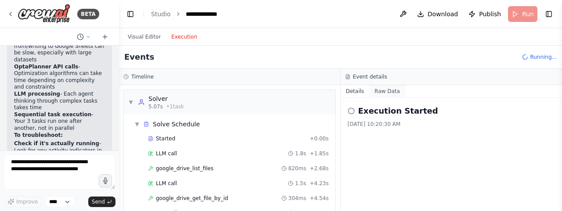
click at [381, 91] on button "Raw Data" at bounding box center [388, 91] width 36 height 12
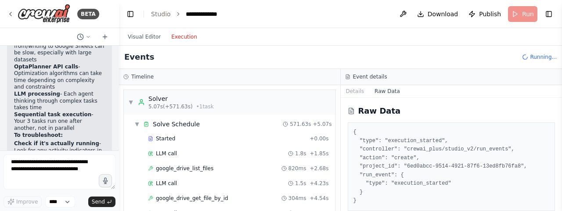
scroll to position [7, 0]
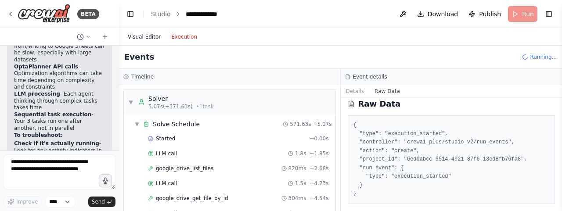
click at [144, 37] on button "Visual Editor" at bounding box center [145, 37] width 44 height 11
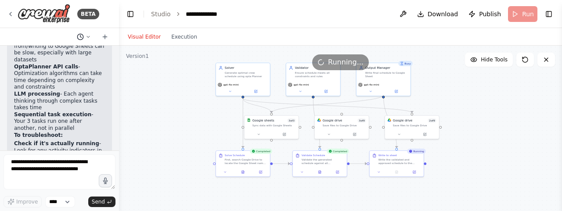
click at [87, 35] on icon at bounding box center [88, 36] width 5 height 5
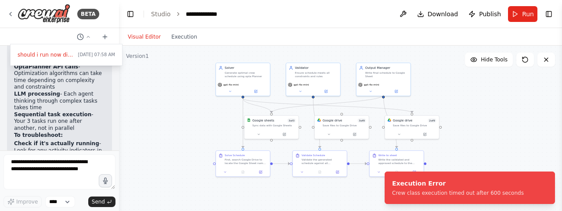
click at [85, 36] on div at bounding box center [59, 105] width 119 height 211
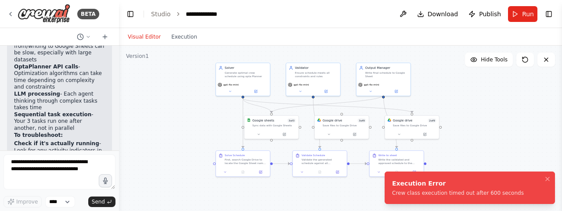
click at [428, 195] on div "Crew class execution timed out after 600 seconds" at bounding box center [458, 193] width 132 height 7
drag, startPoint x: 511, startPoint y: 193, endPoint x: 373, endPoint y: 178, distance: 138.0
click at [373, 178] on div "BETA Hello! I'm the CrewAI assistant. What kind of automation do you want to bu…" at bounding box center [281, 105] width 562 height 211
click at [516, 123] on div ".deletable-edge-delete-btn { width: 20px; height: 20px; border: 0px solid #ffff…" at bounding box center [340, 156] width 443 height 220
drag, startPoint x: 526, startPoint y: 134, endPoint x: 485, endPoint y: 128, distance: 41.8
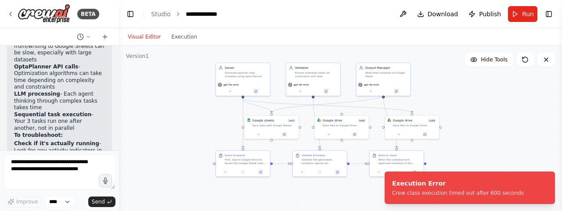
click at [526, 134] on div ".deletable-edge-delete-btn { width: 20px; height: 20px; border: 0px solid #ffff…" at bounding box center [340, 156] width 443 height 220
click at [174, 38] on button "Execution" at bounding box center [184, 37] width 36 height 11
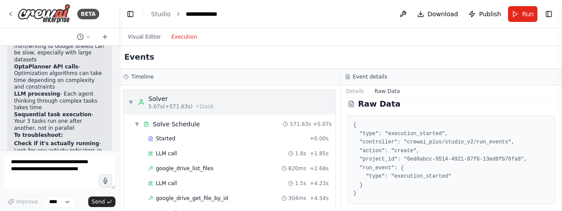
click at [129, 102] on span "▼" at bounding box center [130, 102] width 5 height 7
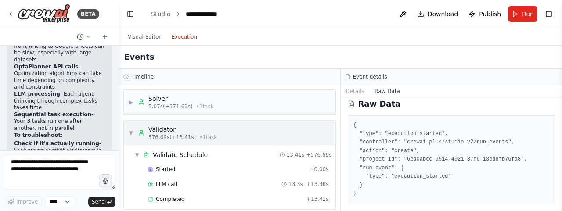
click at [127, 133] on div "▼ Validator 576.69s (+13.41s) • 1 task" at bounding box center [230, 133] width 212 height 25
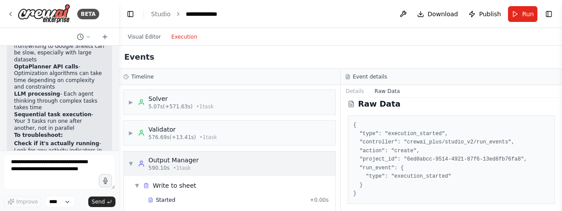
click at [130, 163] on span "▼" at bounding box center [130, 163] width 5 height 7
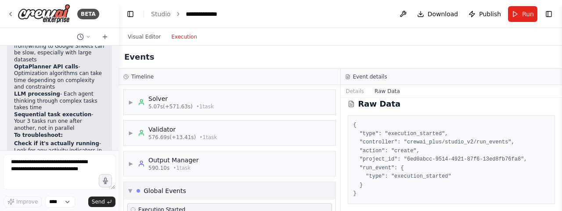
click at [129, 192] on span "▼" at bounding box center [130, 191] width 4 height 7
click at [208, 196] on div "▶ Global Events" at bounding box center [230, 191] width 212 height 18
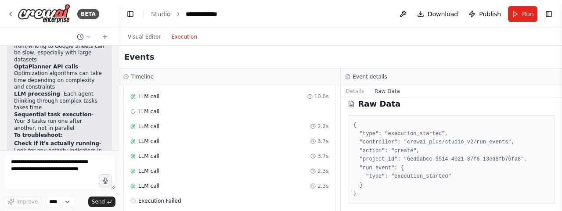
scroll to position [975, 0]
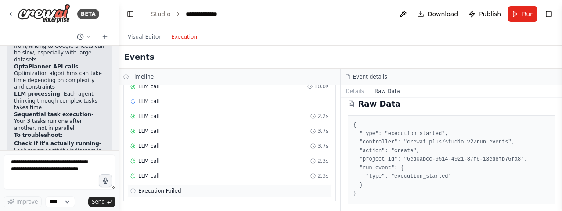
click at [153, 192] on span "Execution Failed" at bounding box center [159, 191] width 43 height 7
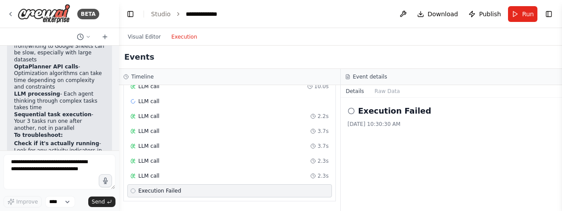
click at [164, 192] on span "Execution Failed" at bounding box center [159, 191] width 43 height 7
click at [381, 113] on h2 "Execution Failed" at bounding box center [395, 111] width 73 height 12
click at [380, 91] on button "Raw Data" at bounding box center [388, 91] width 36 height 12
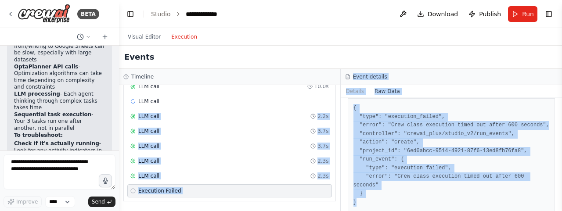
scroll to position [0, 0]
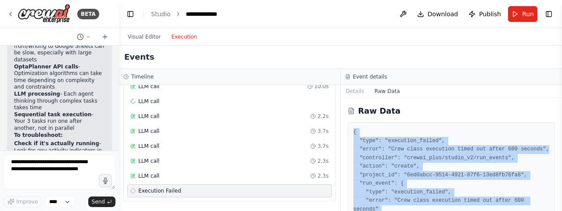
drag, startPoint x: 423, startPoint y: 192, endPoint x: 352, endPoint y: 133, distance: 92.0
click at [352, 133] on div "{ "type": "execution_failed", "error": "Crew class execution timed out after 60…" at bounding box center [452, 180] width 208 height 114
copy pre "{ "type": "execution_failed", "error": "Crew class execution timed out after 60…"
click at [59, 163] on textarea at bounding box center [60, 172] width 112 height 35
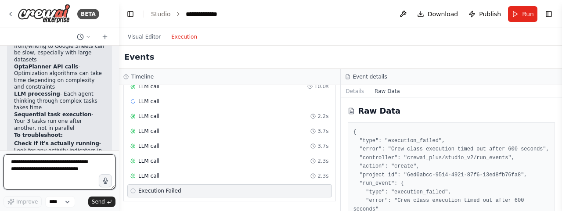
paste textarea "**********"
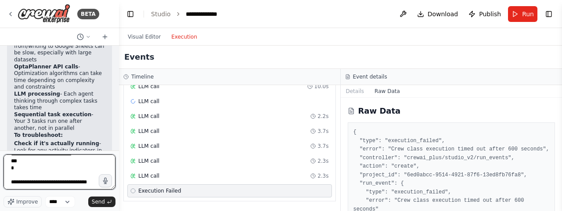
scroll to position [103, 0]
type textarea "**********"
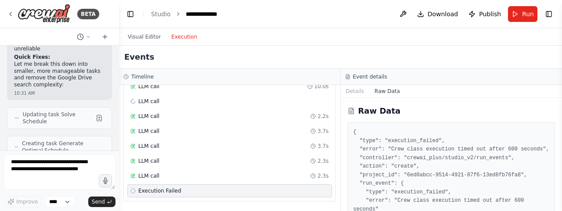
scroll to position [6624, 0]
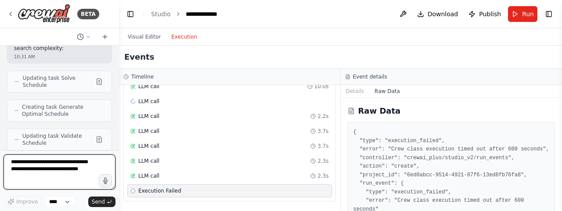
click at [45, 167] on textarea at bounding box center [60, 172] width 112 height 35
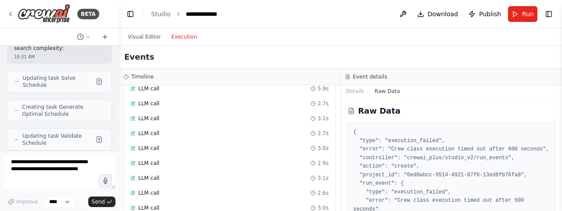
scroll to position [0, 0]
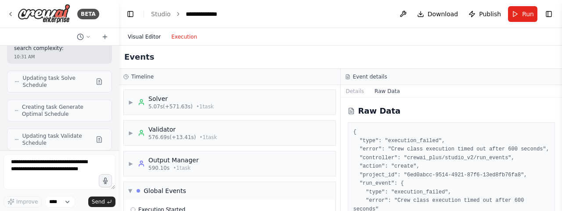
click at [138, 34] on button "Visual Editor" at bounding box center [145, 37] width 44 height 11
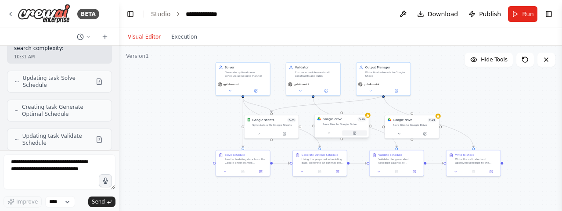
click at [356, 134] on icon at bounding box center [355, 133] width 4 height 4
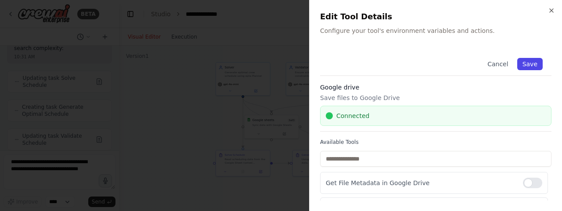
click at [522, 65] on button "Save" at bounding box center [530, 64] width 25 height 12
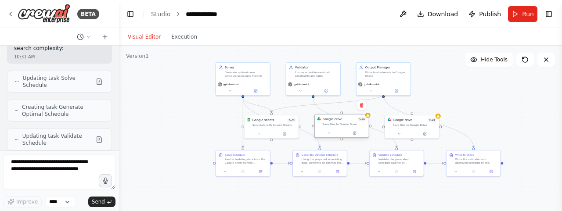
click at [356, 121] on div "Google drive 3 of 9" at bounding box center [345, 119] width 44 height 4
click at [353, 134] on icon at bounding box center [355, 133] width 4 height 4
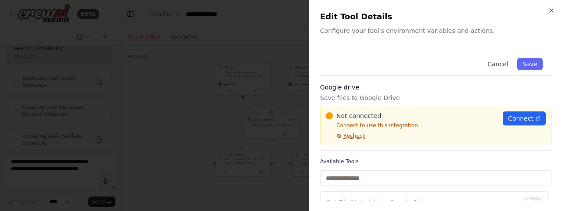
click at [348, 136] on span "Recheck" at bounding box center [355, 136] width 22 height 7
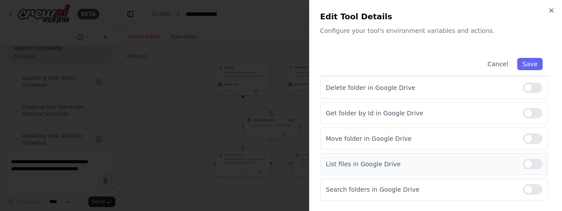
scroll to position [161, 0]
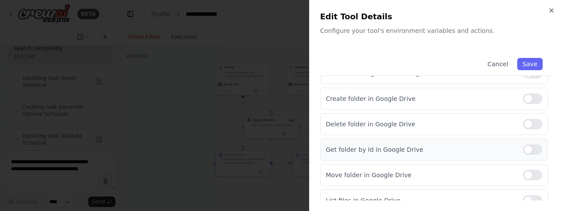
click at [529, 149] on div at bounding box center [532, 150] width 19 height 11
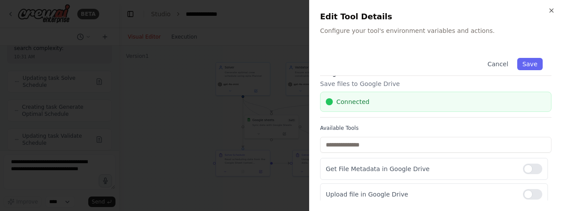
scroll to position [0, 0]
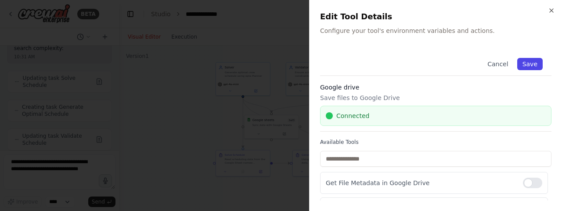
click at [524, 63] on button "Save" at bounding box center [530, 64] width 25 height 12
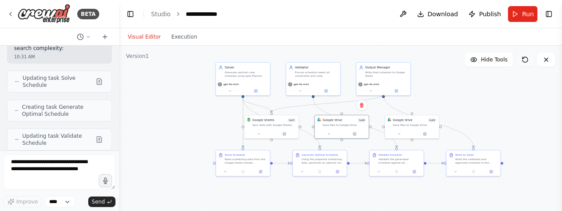
click at [522, 57] on button at bounding box center [526, 60] width 18 height 14
click at [526, 11] on span "Run" at bounding box center [528, 14] width 12 height 9
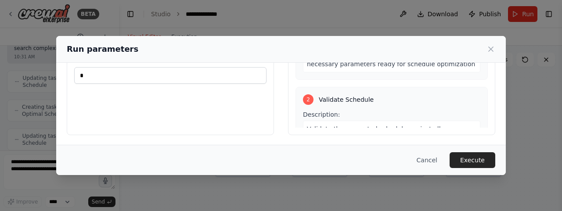
scroll to position [147, 0]
click at [468, 158] on button "Execute" at bounding box center [473, 160] width 46 height 16
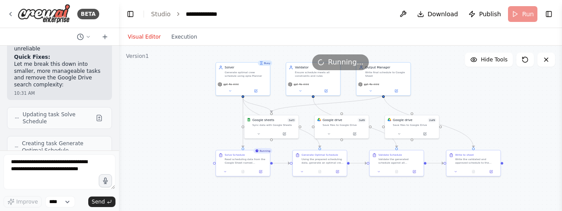
scroll to position [6624, 0]
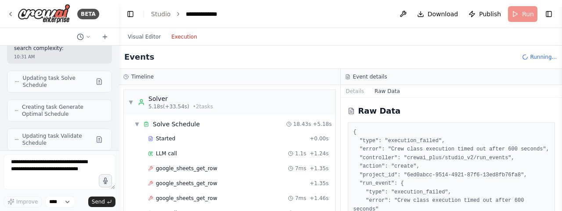
click at [177, 41] on button "Execution" at bounding box center [184, 37] width 36 height 11
click at [129, 98] on div "▼ Solver 5.18s (+33.54s) • 2 task s" at bounding box center [170, 102] width 85 height 16
click at [133, 102] on span "▼" at bounding box center [130, 102] width 5 height 7
click at [143, 39] on button "Visual Editor" at bounding box center [145, 37] width 44 height 11
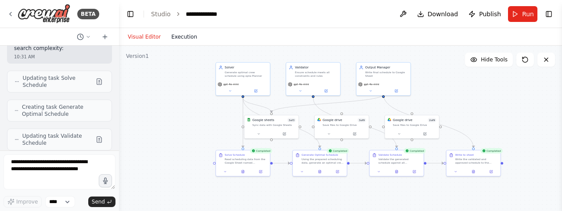
click at [188, 34] on button "Execution" at bounding box center [184, 37] width 36 height 11
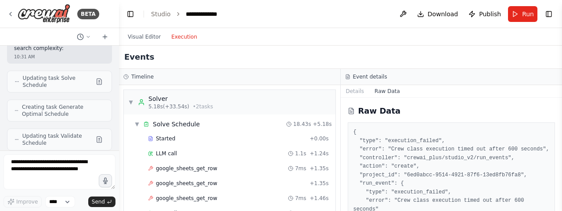
click at [455, 99] on div "Raw Data { "type": "execution_failed", "error": "Crew class execution timed out…" at bounding box center [452, 154] width 222 height 113
click at [349, 89] on button "Details" at bounding box center [355, 91] width 29 height 12
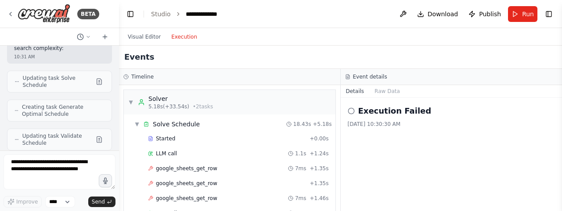
click at [449, 120] on div "Execution Failed [DATE] 10:30:30 AM" at bounding box center [452, 116] width 208 height 23
click at [216, 60] on div "Events" at bounding box center [340, 57] width 443 height 23
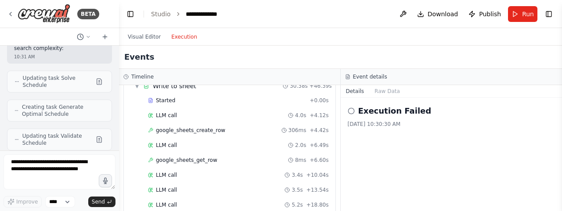
scroll to position [840, 0]
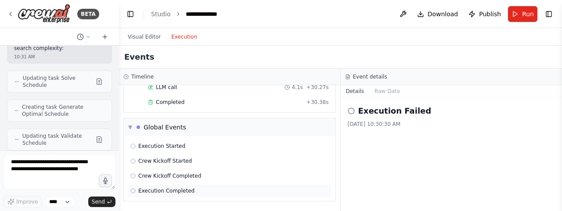
click at [170, 190] on span "Execution Completed" at bounding box center [166, 191] width 56 height 7
click at [382, 117] on h2 "Execution Completed" at bounding box center [406, 111] width 94 height 12
click at [352, 112] on icon at bounding box center [351, 111] width 7 height 7
click at [143, 37] on button "Visual Editor" at bounding box center [145, 37] width 44 height 11
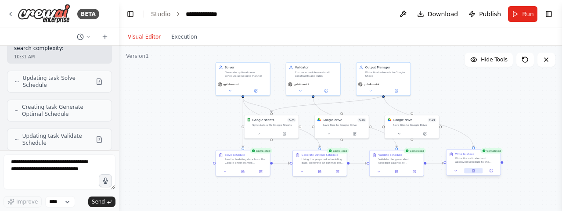
click at [474, 172] on icon at bounding box center [473, 172] width 1 height 0
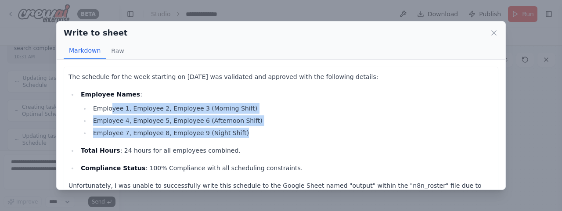
drag, startPoint x: 109, startPoint y: 109, endPoint x: 243, endPoint y: 133, distance: 136.9
click at [243, 133] on ul "Employee 1, Employee 2, Employee 3 (Morning Shift) Employee 4, Employee 5, Empl…" at bounding box center [287, 120] width 413 height 35
click at [243, 136] on li "Employee 7, Employee 8, Employee 9 (Night Shift)" at bounding box center [292, 133] width 403 height 11
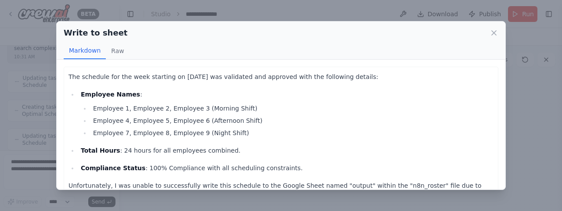
scroll to position [24, 0]
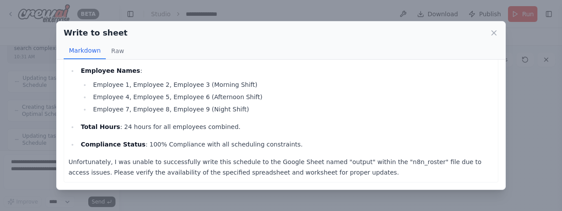
drag, startPoint x: 305, startPoint y: 174, endPoint x: 297, endPoint y: 174, distance: 7.5
click at [297, 174] on p "Unfortunately, I was unable to successfully write this schedule to the Google S…" at bounding box center [281, 167] width 425 height 21
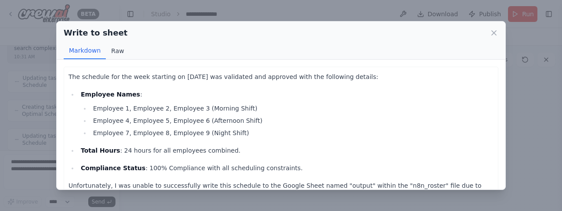
click at [113, 48] on button "Raw" at bounding box center [117, 51] width 23 height 17
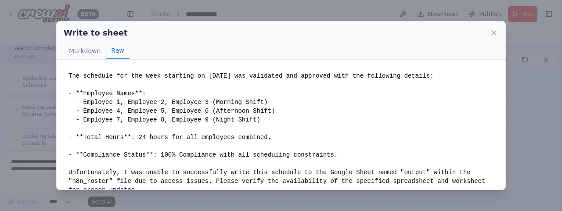
scroll to position [8, 0]
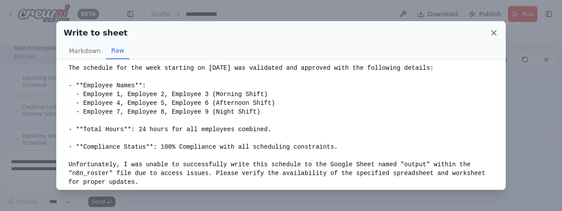
click at [491, 32] on icon at bounding box center [494, 33] width 9 height 9
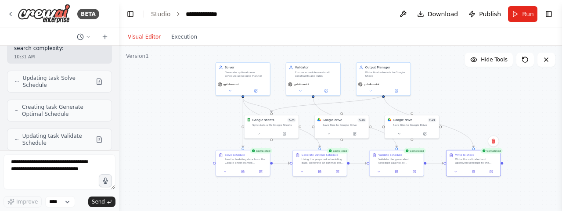
click at [518, 98] on div ".deletable-edge-delete-btn { width: 20px; height: 20px; border: 0px solid #ffff…" at bounding box center [340, 156] width 443 height 220
click at [524, 59] on icon at bounding box center [525, 59] width 7 height 7
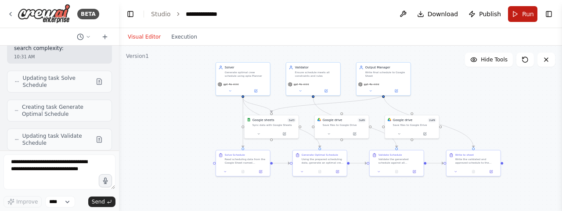
click at [521, 15] on button "Run" at bounding box center [522, 14] width 29 height 16
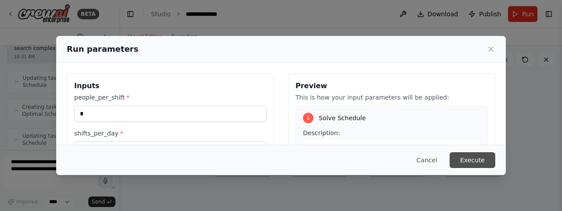
click at [479, 156] on button "Execute" at bounding box center [473, 160] width 46 height 16
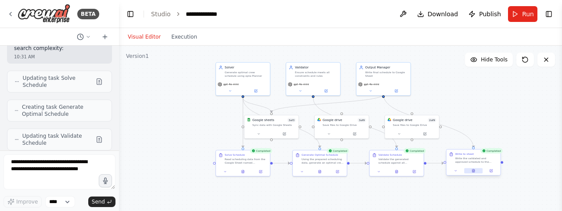
click at [475, 169] on button at bounding box center [473, 170] width 18 height 5
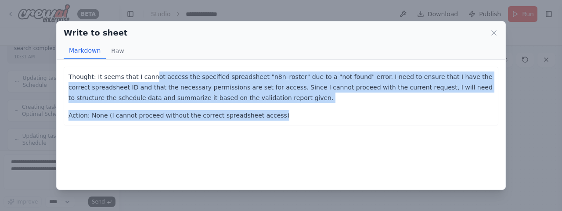
drag, startPoint x: 149, startPoint y: 78, endPoint x: 356, endPoint y: 110, distance: 209.9
click at [356, 110] on div "Thought: It seems that I cannot access the specified spreadsheet "n8n_roster" d…" at bounding box center [281, 96] width 425 height 49
click at [320, 116] on p "Action: None (I cannot proceed without the correct spreadsheet access)" at bounding box center [281, 115] width 425 height 11
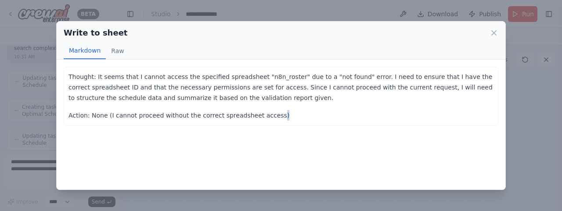
click at [320, 116] on p "Action: None (I cannot proceed without the correct spreadsheet access)" at bounding box center [281, 115] width 425 height 11
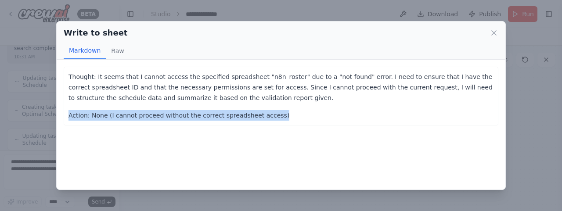
click at [319, 116] on p "Action: None (I cannot proceed without the correct spreadsheet access)" at bounding box center [281, 115] width 425 height 11
click at [317, 116] on p "Action: None (I cannot proceed without the correct spreadsheet access)" at bounding box center [281, 115] width 425 height 11
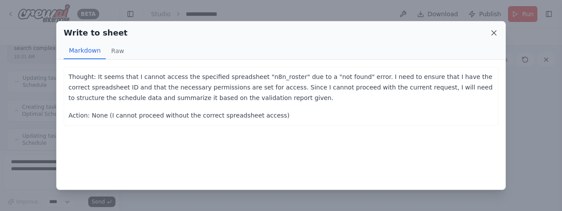
click at [492, 33] on icon at bounding box center [494, 33] width 9 height 9
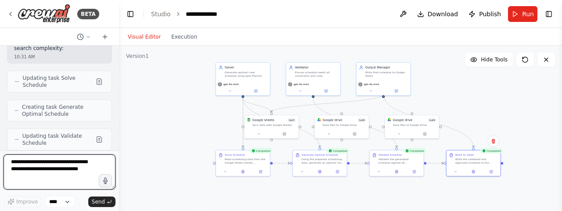
click at [60, 175] on textarea at bounding box center [60, 172] width 112 height 35
type textarea "**********"
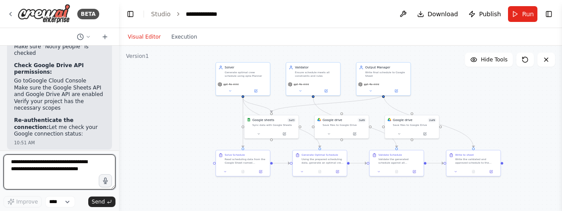
scroll to position [7244, 0]
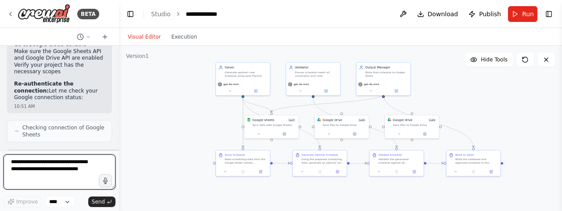
click at [49, 165] on textarea at bounding box center [60, 172] width 112 height 35
type textarea "**********"
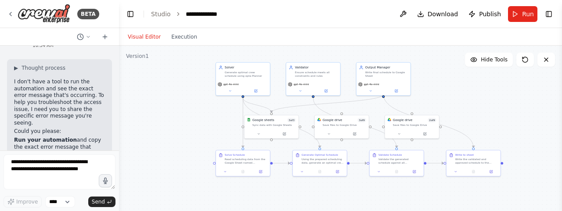
scroll to position [7579, 0]
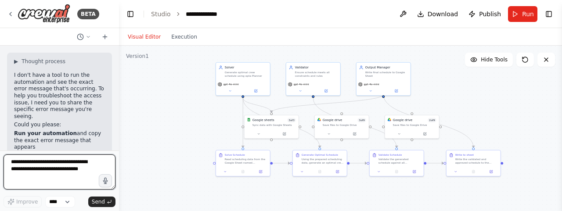
click at [42, 169] on textarea at bounding box center [60, 172] width 112 height 35
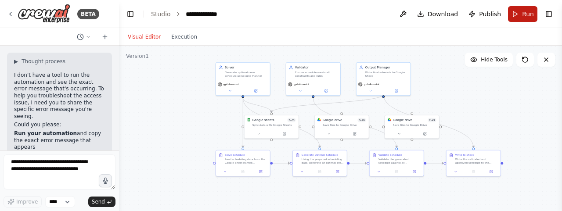
click at [520, 9] on button "Run" at bounding box center [522, 14] width 29 height 16
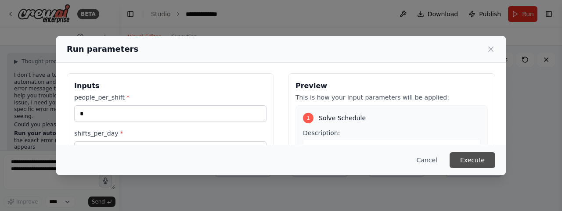
click at [468, 161] on button "Execute" at bounding box center [473, 160] width 46 height 16
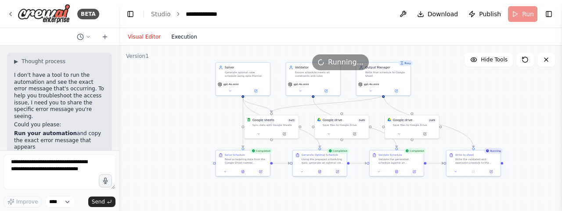
click at [182, 41] on button "Execution" at bounding box center [184, 37] width 36 height 11
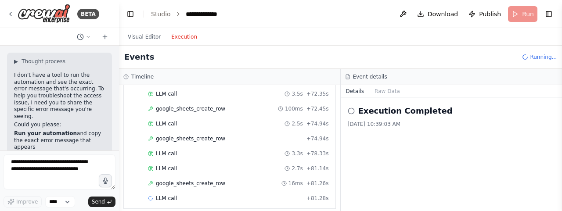
scroll to position [1632, 0]
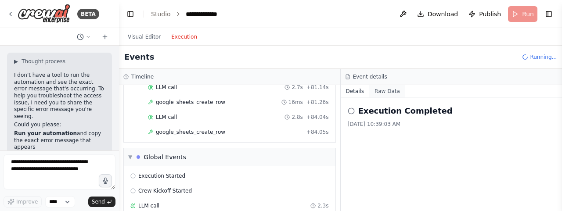
click at [387, 90] on button "Raw Data" at bounding box center [388, 91] width 36 height 12
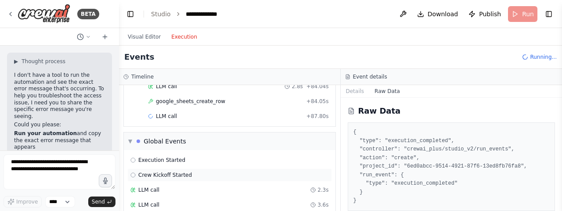
scroll to position [1676, 0]
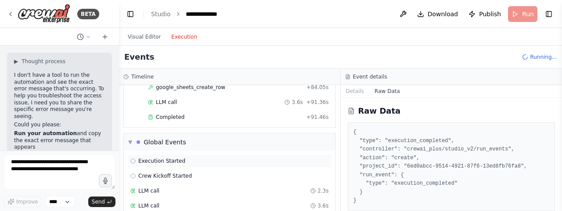
click at [161, 152] on div "Execution Started Crew Kickoff Started LLM call 2.3s LLM call 3.6s Crew Kickoff…" at bounding box center [230, 191] width 212 height 80
click at [162, 162] on span "Execution Started" at bounding box center [161, 161] width 47 height 7
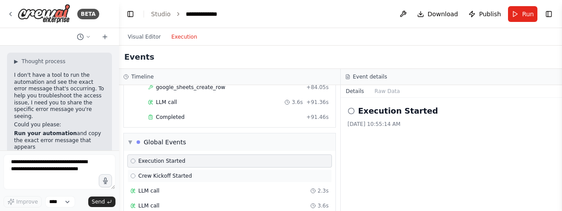
click at [173, 174] on span "Crew Kickoff Started" at bounding box center [165, 176] width 54 height 7
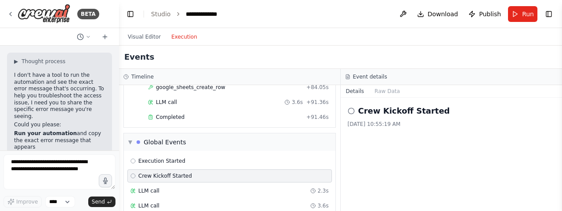
click at [396, 110] on h2 "Crew Kickoff Started" at bounding box center [405, 111] width 92 height 12
click at [380, 86] on button "Raw Data" at bounding box center [388, 91] width 36 height 12
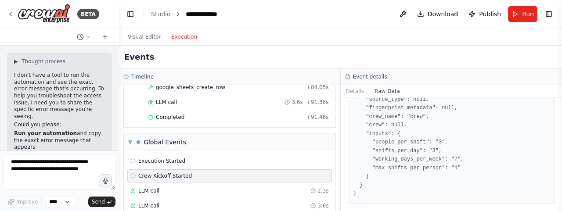
scroll to position [1721, 0]
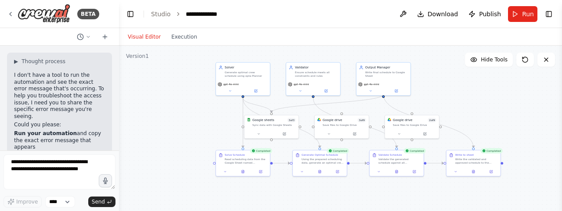
click at [142, 36] on button "Visual Editor" at bounding box center [145, 37] width 44 height 11
click at [473, 172] on icon at bounding box center [474, 171] width 2 height 3
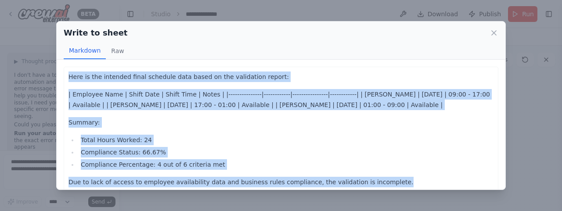
scroll to position [10, 0]
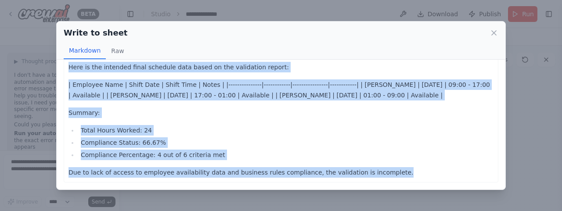
drag, startPoint x: 69, startPoint y: 76, endPoint x: 407, endPoint y: 205, distance: 361.2
click at [407, 205] on div "Write to sheet Markdown Raw Here is the intended final schedule data based on t…" at bounding box center [281, 105] width 562 height 211
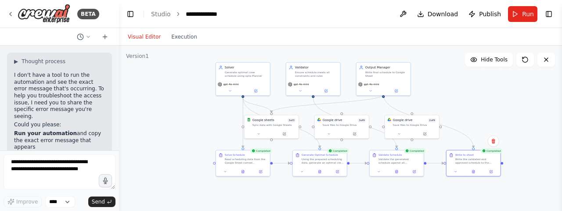
copy div "Here is the intended final schedule data based on the validation report: | Empl…"
click at [47, 169] on textarea at bounding box center [60, 172] width 112 height 35
paste textarea "**********"
click at [473, 169] on button at bounding box center [476, 170] width 18 height 5
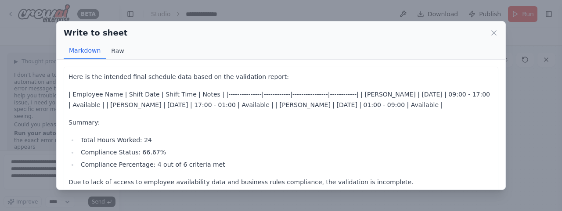
click at [111, 51] on button "Raw" at bounding box center [117, 51] width 23 height 17
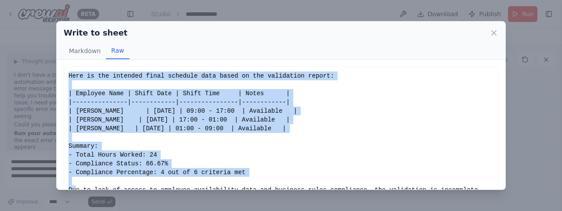
scroll to position [17, 0]
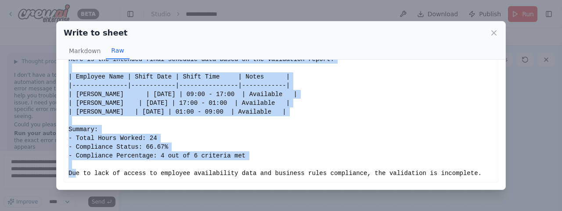
drag, startPoint x: 67, startPoint y: 76, endPoint x: 487, endPoint y: 187, distance: 434.5
click at [487, 187] on div "Here is the intended final schedule data based on the validation report: | Empl…" at bounding box center [281, 125] width 449 height 130
copy div "Here is the intended final schedule data based on the validation report: | Empl…"
click at [544, 92] on div "Write to sheet Markdown Raw Here is the intended final schedule data based on t…" at bounding box center [281, 105] width 562 height 211
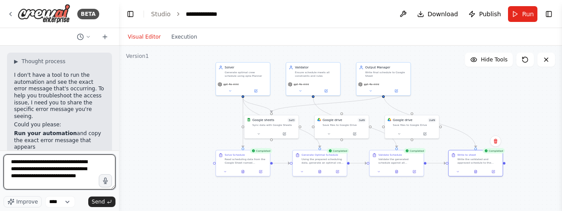
click at [54, 179] on textarea "**********" at bounding box center [60, 172] width 112 height 35
paste textarea "**********"
type textarea "**********"
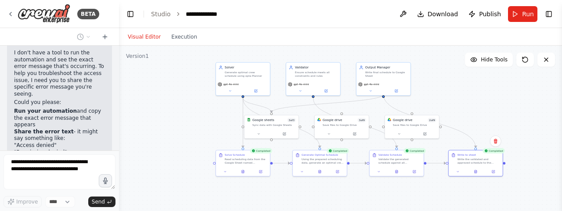
scroll to position [7765, 0]
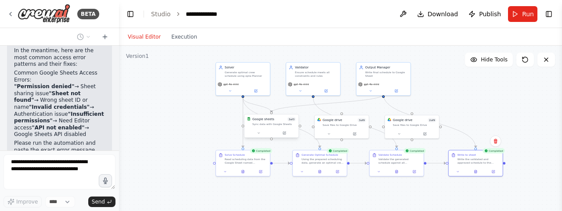
click at [269, 123] on div "Sync data with Google Sheets" at bounding box center [275, 125] width 44 height 4
click at [282, 133] on button at bounding box center [284, 133] width 25 height 5
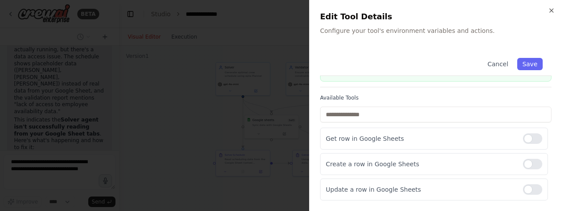
scroll to position [0, 0]
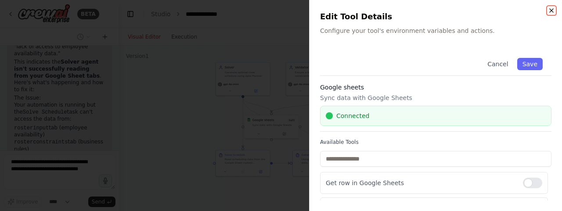
click at [550, 10] on icon "button" at bounding box center [551, 10] width 7 height 7
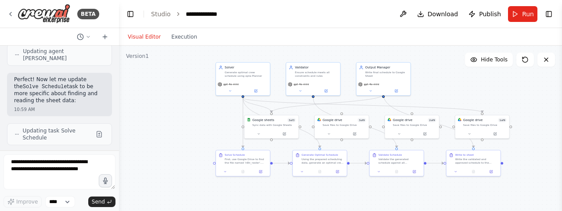
scroll to position [8547, 0]
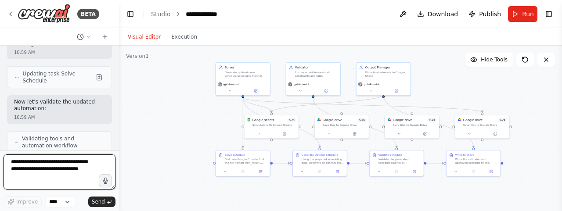
click at [58, 169] on textarea at bounding box center [60, 172] width 112 height 35
paste textarea "**********"
type textarea "**********"
click at [28, 165] on textarea at bounding box center [60, 172] width 112 height 35
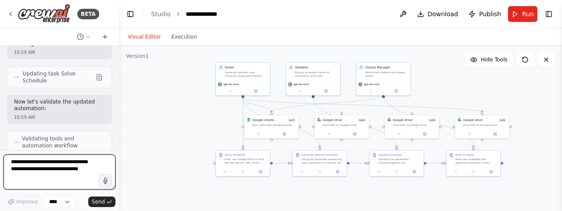
click at [28, 165] on textarea at bounding box center [60, 172] width 112 height 35
